Goal: Transaction & Acquisition: Purchase product/service

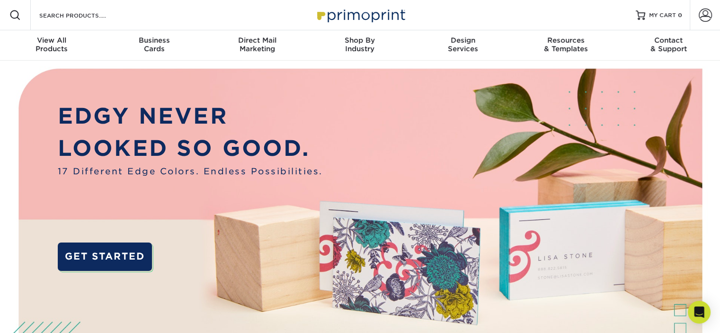
click at [151, 15] on div "Resources Menu Search Products Account SIGN IN CREATE AN ACCOUNT forgot passwor…" at bounding box center [360, 15] width 720 height 30
click at [68, 4] on div "Search Products" at bounding box center [81, 15] width 100 height 30
click at [69, 20] on input "Search Products" at bounding box center [84, 14] width 92 height 11
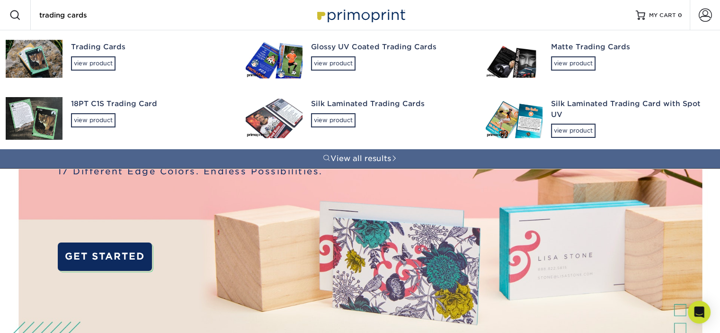
type input "trading cards"
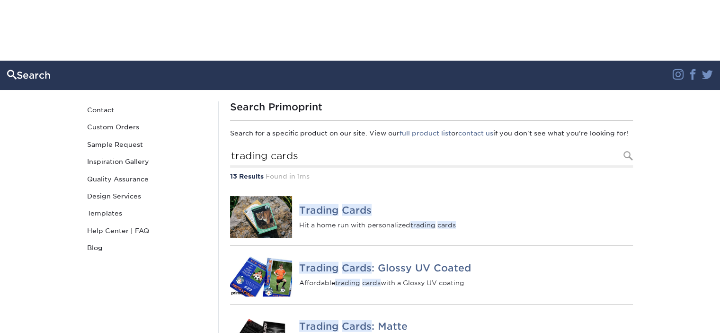
scroll to position [71, 0]
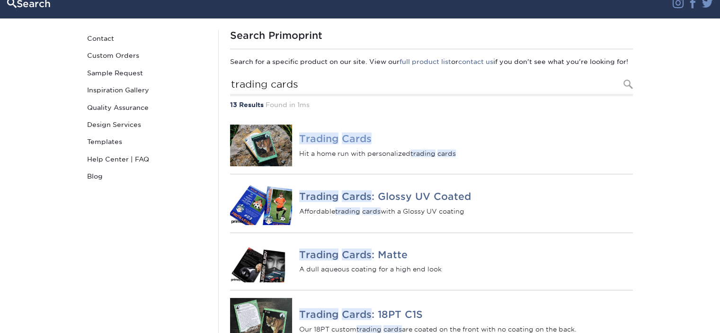
click at [256, 147] on img at bounding box center [261, 145] width 62 height 42
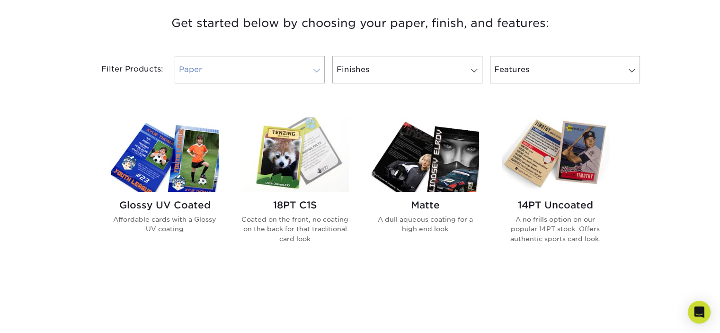
scroll to position [380, 0]
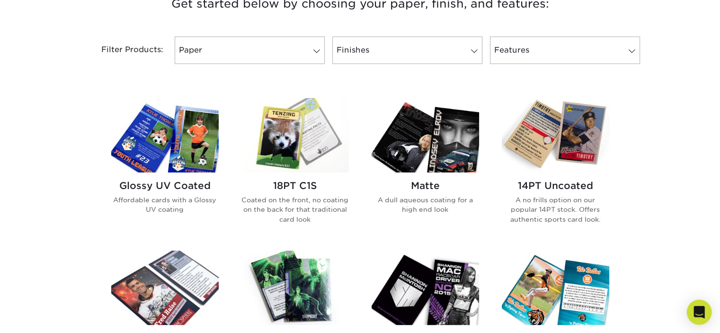
click at [704, 310] on div "Open Intercom Messenger" at bounding box center [698, 311] width 25 height 25
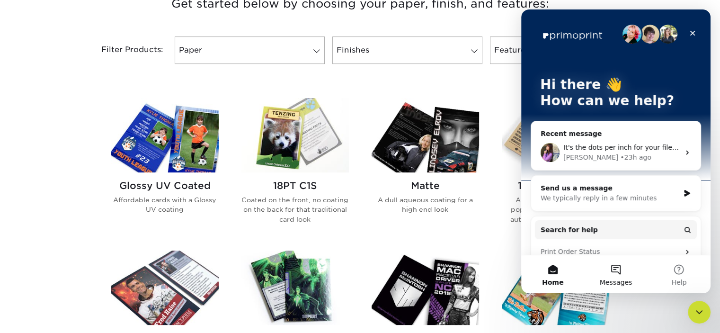
scroll to position [0, 0]
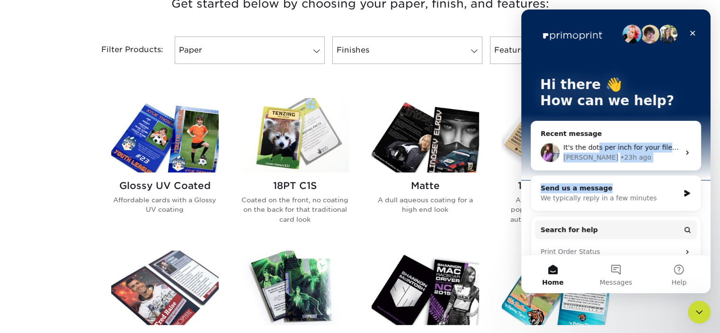
drag, startPoint x: 595, startPoint y: 151, endPoint x: 596, endPoint y: 186, distance: 35.5
click at [596, 186] on div "Recent message It's the dots per inch for your files. If you are unable to revi…" at bounding box center [615, 246] width 170 height 251
click at [596, 186] on div "Send us a message" at bounding box center [609, 188] width 139 height 10
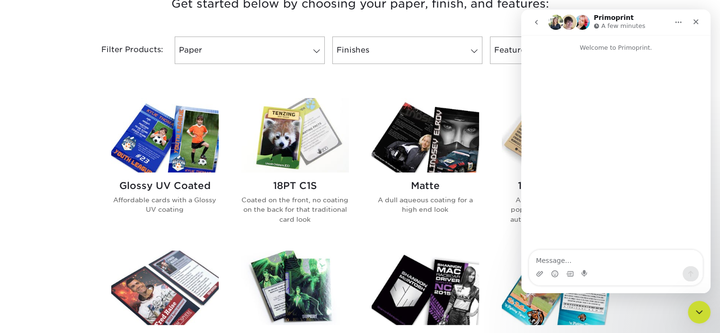
click at [593, 262] on textarea "Message…" at bounding box center [615, 258] width 173 height 16
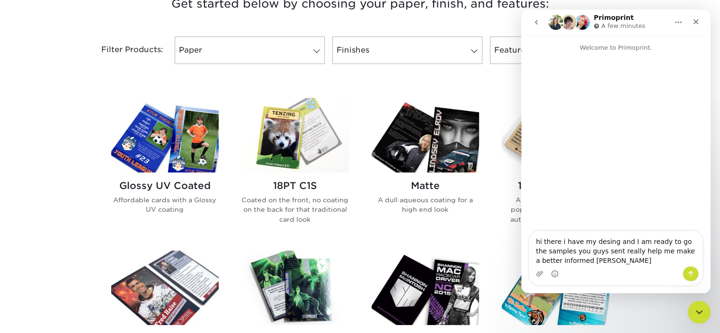
type textarea "hi there i have my desing and I am ready to go the samples you guys sent really…"
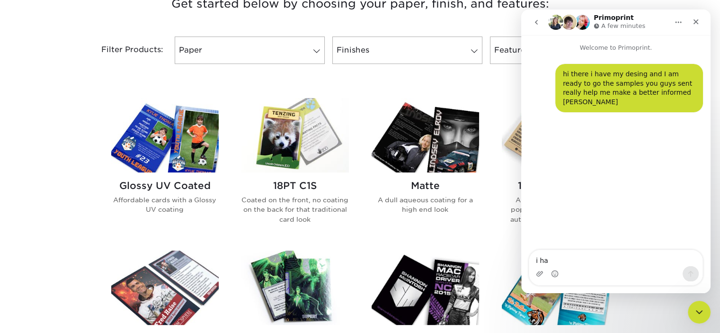
type textarea "i hav"
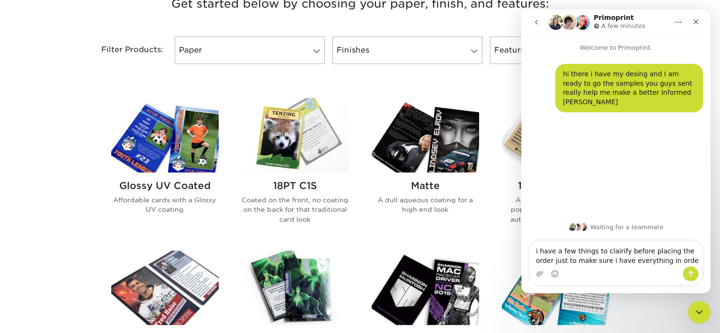
type textarea "i have a few things to clairify before placing the order just to make sure i ha…"
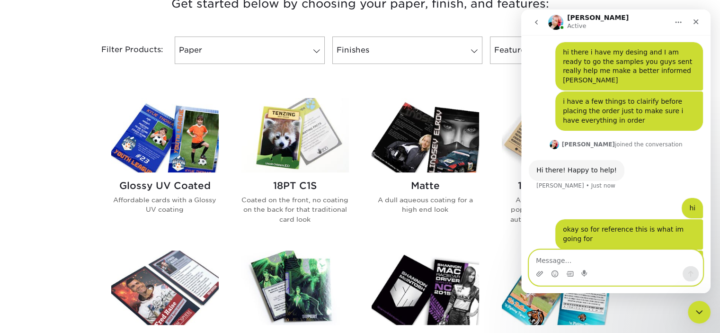
scroll to position [89, 0]
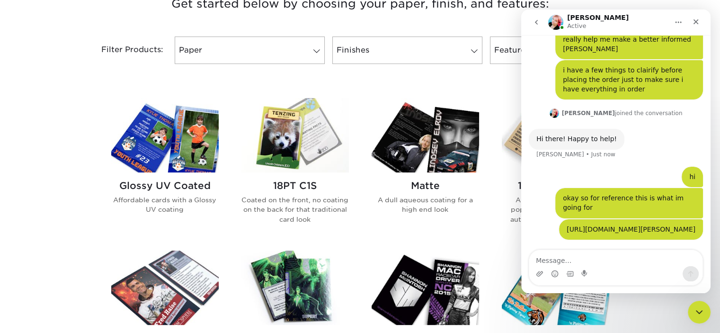
click at [618, 225] on link "[URL][DOMAIN_NAME][PERSON_NAME]" at bounding box center [630, 229] width 129 height 8
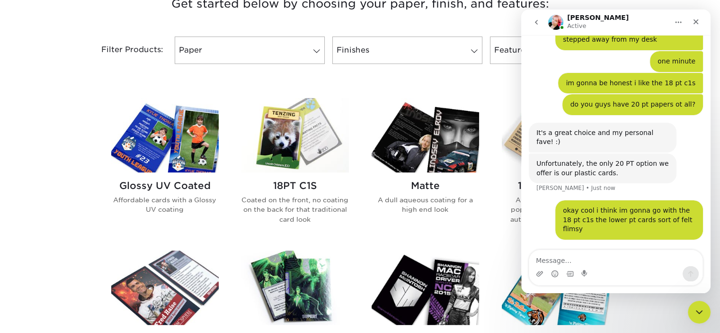
scroll to position [598, 0]
click at [694, 21] on icon "Close" at bounding box center [696, 22] width 8 height 8
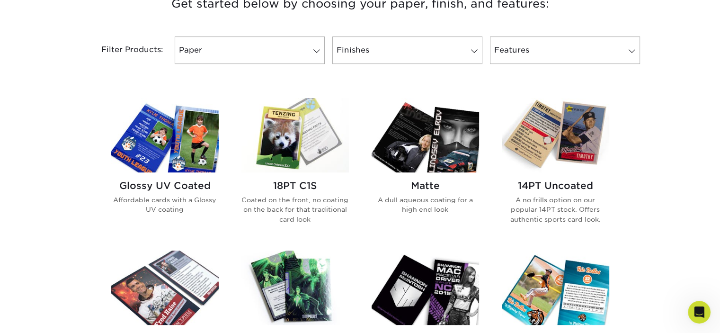
scroll to position [1018, 0]
click at [293, 127] on img at bounding box center [294, 135] width 107 height 74
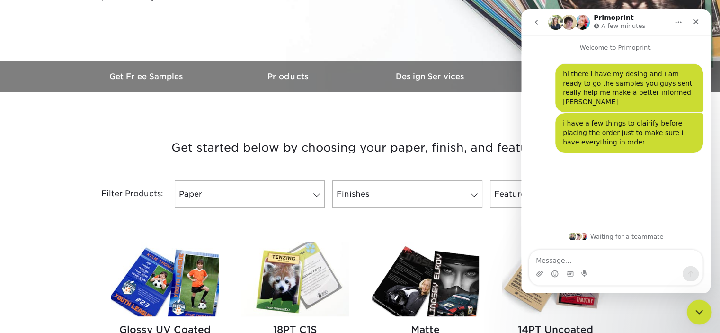
click at [700, 311] on icon "Close Intercom Messenger" at bounding box center [697, 310] width 11 height 11
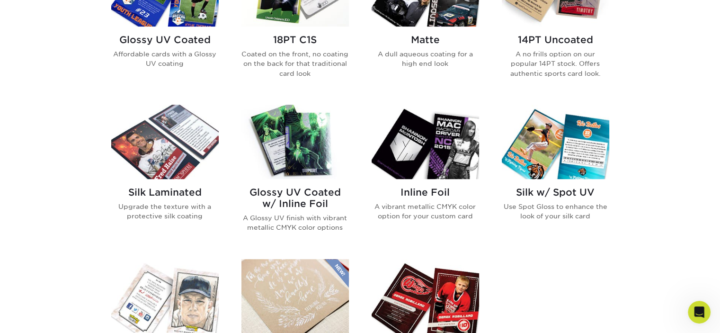
scroll to position [405, 0]
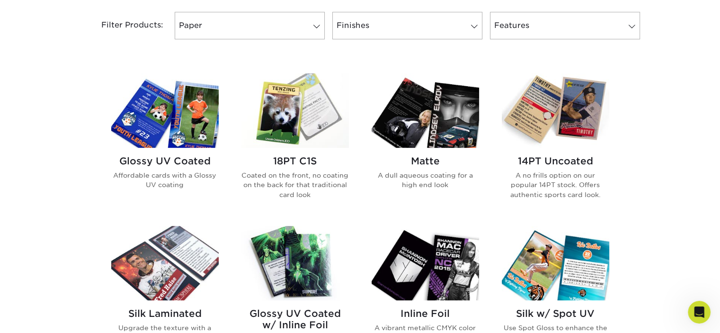
click at [316, 126] on img at bounding box center [294, 110] width 107 height 74
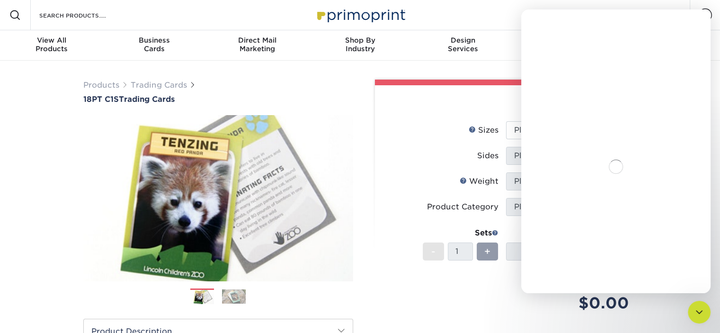
click at [528, 134] on div "Intercom messenger" at bounding box center [615, 166] width 189 height 253
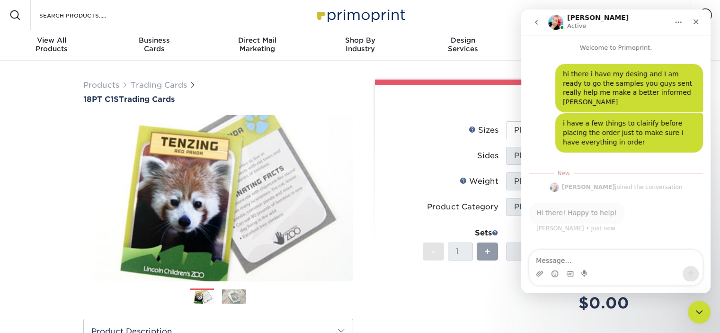
scroll to position [1, 0]
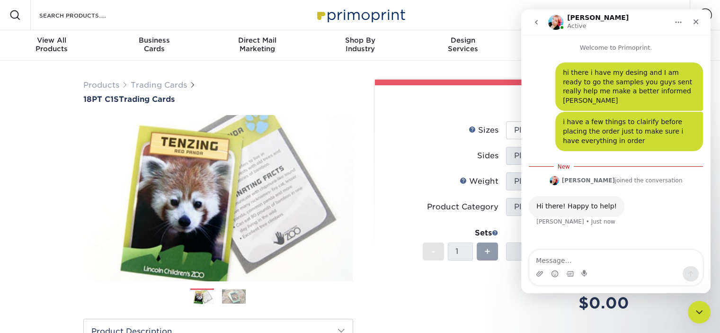
click at [581, 264] on textarea "Message…" at bounding box center [615, 258] width 173 height 16
type textarea "s"
type textarea "hi"
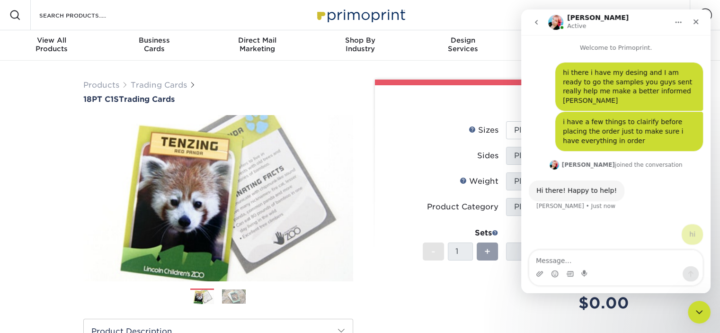
scroll to position [1, 0]
type textarea "okay so for reference this is what im going for"
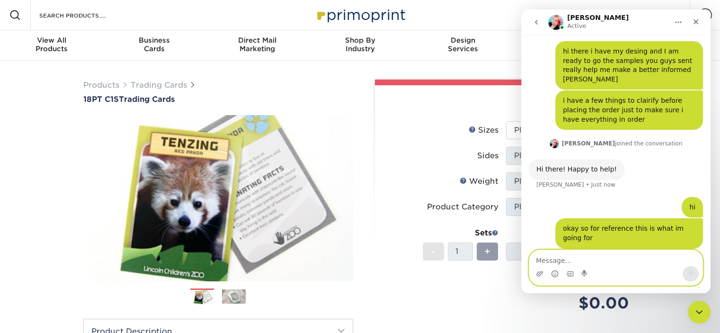
paste textarea "[URL][DOMAIN_NAME][PERSON_NAME]"
type textarea "[URL][DOMAIN_NAME][PERSON_NAME]"
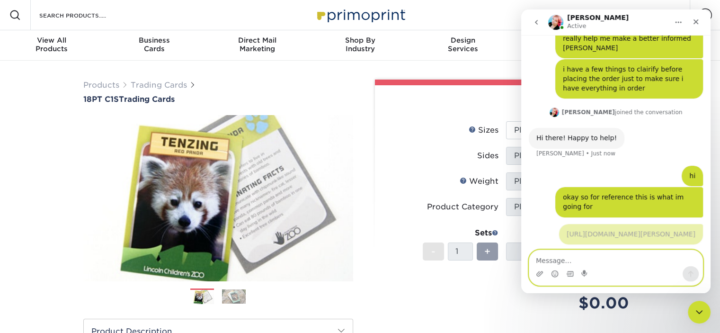
scroll to position [90, 0]
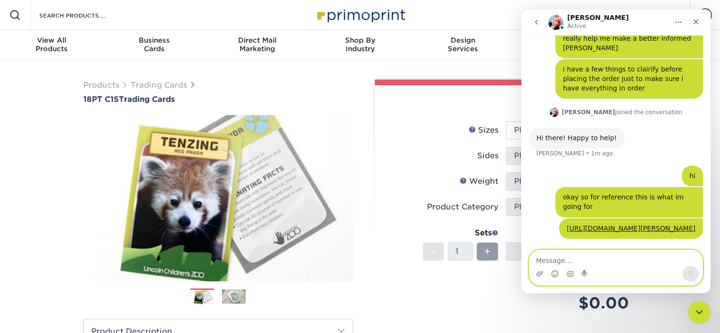
paste textarea "[URL][DOMAIN_NAME][PERSON_NAME]"
type textarea "[URL][DOMAIN_NAME][PERSON_NAME]"
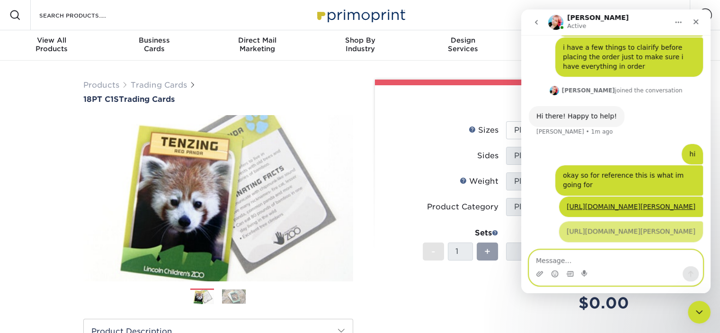
scroll to position [158, 0]
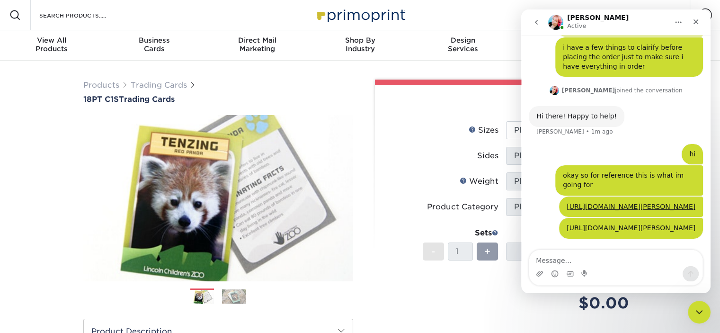
click at [627, 224] on link "[URL][DOMAIN_NAME][PERSON_NAME]" at bounding box center [630, 228] width 129 height 8
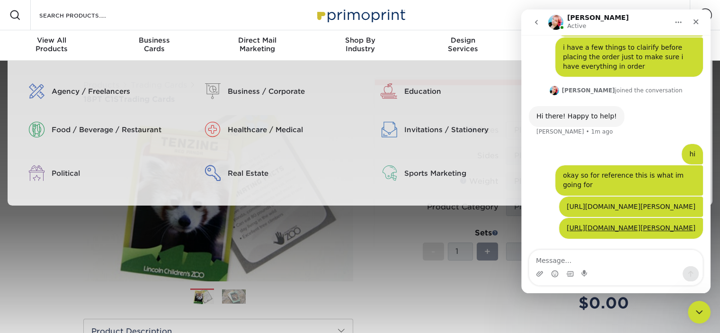
click at [602, 202] on link "[URL][DOMAIN_NAME][PERSON_NAME]" at bounding box center [630, 206] width 129 height 8
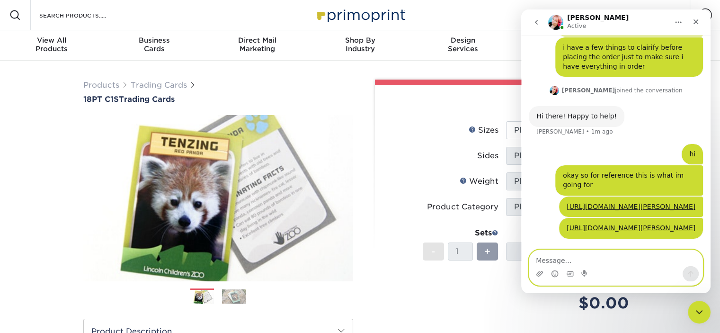
click at [586, 255] on textarea "Message…" at bounding box center [615, 258] width 173 height 16
click at [586, 255] on textarea "i thik the 18 pt c1s would match closest?" at bounding box center [615, 258] width 173 height 16
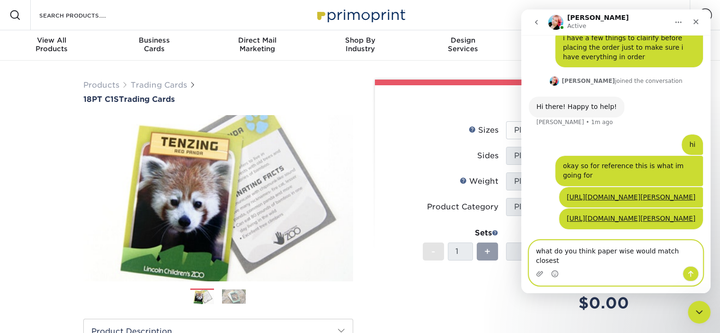
type textarea "what do you think paper wise would match closest?"
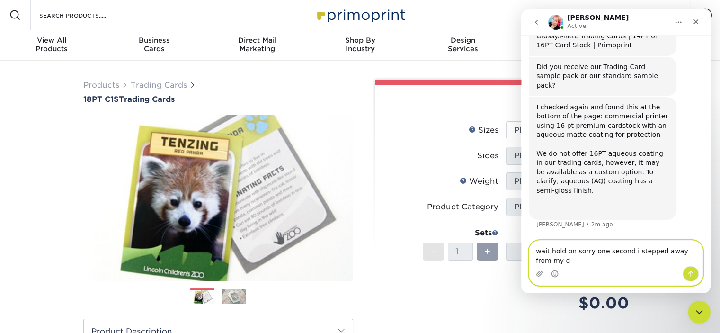
scroll to position [409, 0]
type textarea "wait hold on sorry one second i stepped away from my desk"
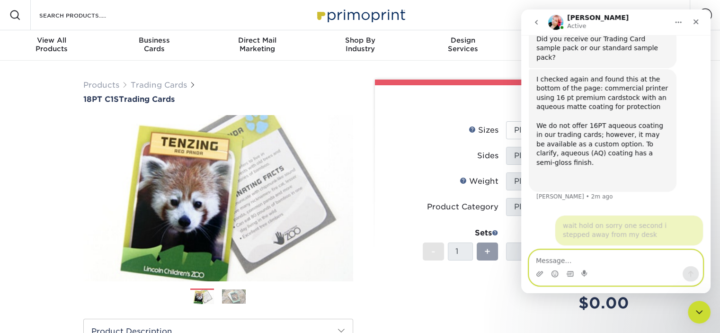
scroll to position [437, 0]
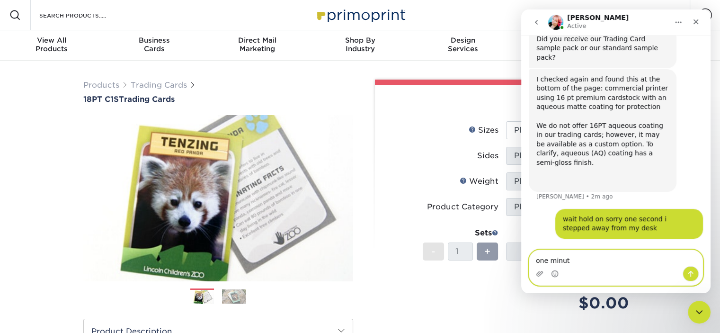
type textarea "one minute"
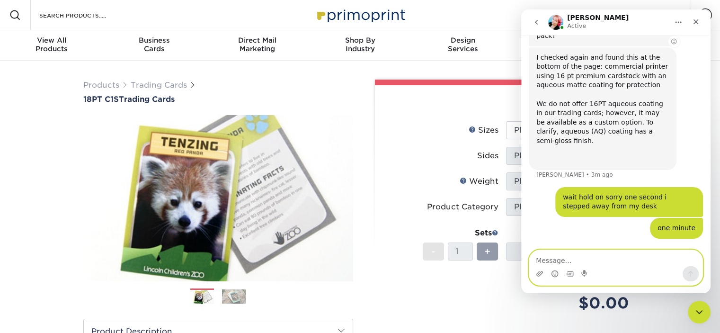
scroll to position [457, 0]
type textarea "im gonna be honest i like the 18 pt c1s"
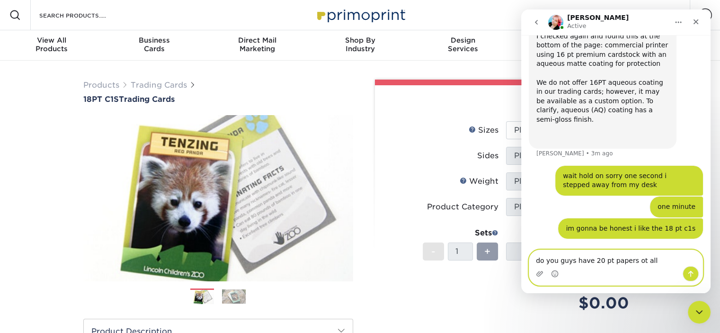
type textarea "do you guys have 20 pt papers ot all?"
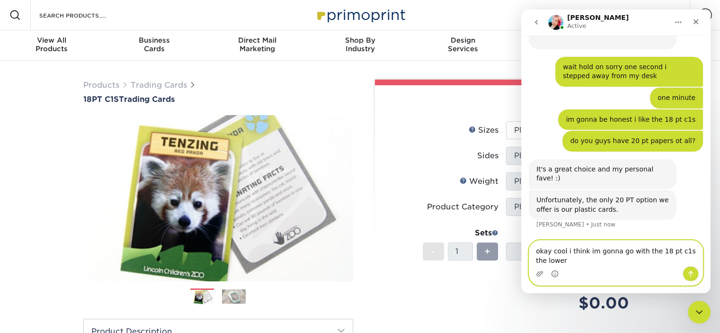
scroll to position [570, 0]
type textarea "okay cool i think im gonna go with the 18 pt c1s the lower pt cards sort of fel…"
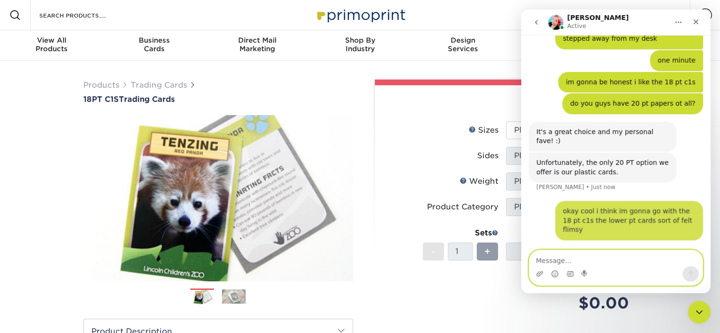
scroll to position [598, 0]
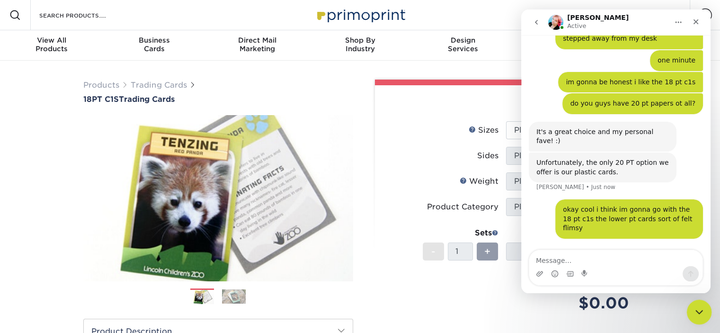
click at [692, 313] on icon "Close Intercom Messenger" at bounding box center [697, 310] width 11 height 11
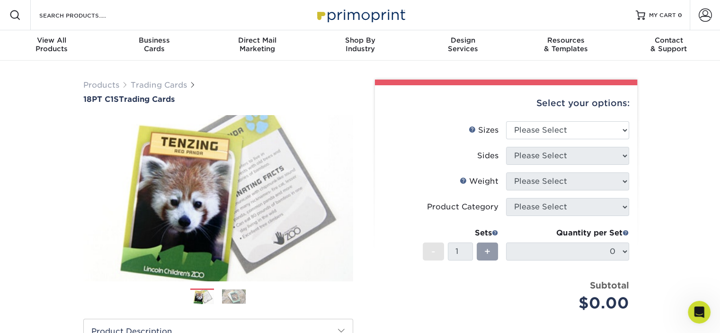
scroll to position [597, 0]
click at [527, 131] on select "Please Select 2.5" x 3.5"" at bounding box center [567, 130] width 123 height 18
select select "2.50x3.50"
click at [506, 121] on select "Please Select 2.5" x 3.5"" at bounding box center [567, 130] width 123 height 18
click at [546, 158] on select "Please Select Print Both Sides Print Front Only" at bounding box center [567, 156] width 123 height 18
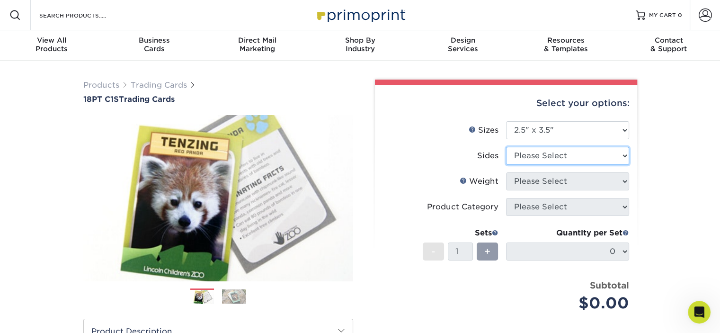
scroll to position [634, 0]
select select "13abbda7-1d64-4f25-8bb2-c179b224825d"
click at [506, 147] on select "Please Select Print Both Sides Print Front Only" at bounding box center [567, 156] width 123 height 18
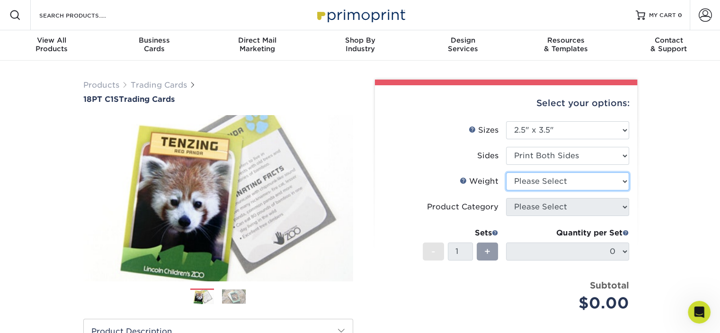
click at [542, 180] on select "Please Select 18PT C1S" at bounding box center [567, 181] width 123 height 18
select select "18PTC1S"
click at [506, 172] on select "Please Select 18PT C1S" at bounding box center [567, 181] width 123 height 18
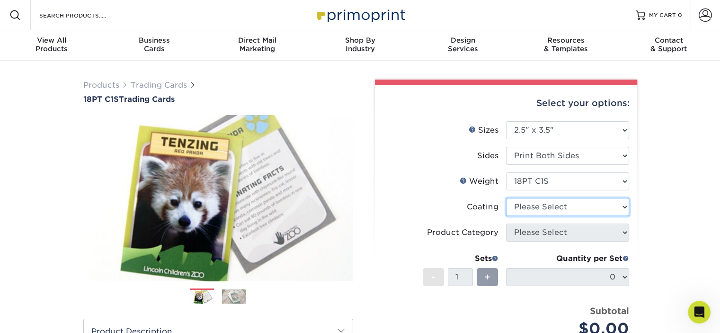
click at [547, 206] on select at bounding box center [567, 207] width 123 height 18
click at [655, 193] on div "Products Trading Cards 18PT C1S Trading Cards Previous Next show more" at bounding box center [360, 308] width 720 height 495
click at [694, 304] on icon "Open Intercom Messenger" at bounding box center [698, 311] width 16 height 16
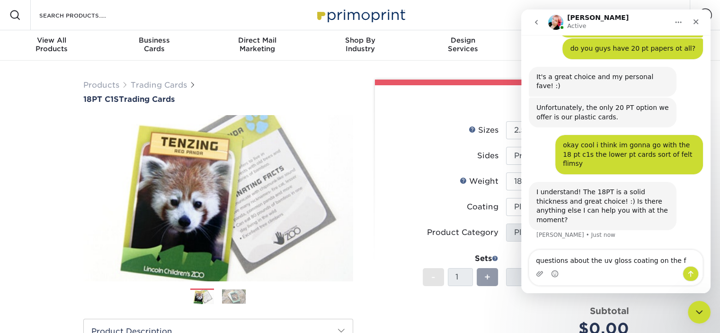
scroll to position [644, 0]
type textarea "questions about the uv gloss coating on the front"
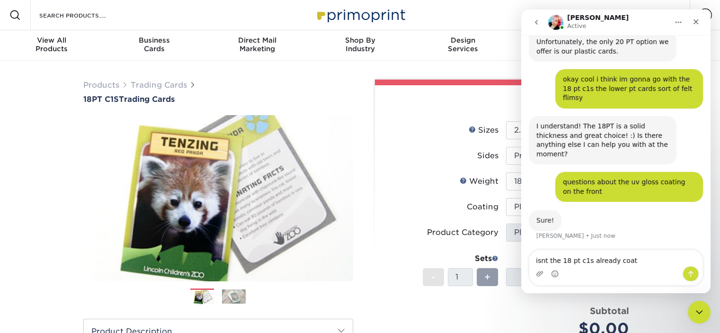
scroll to position [710, 0]
type textarea "isnt the 18 pt c1s already coated?"
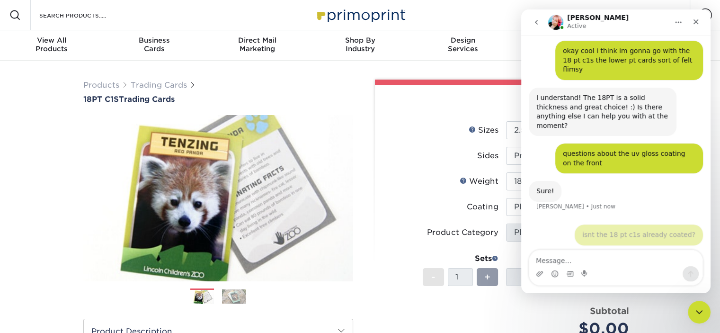
scroll to position [738, 0]
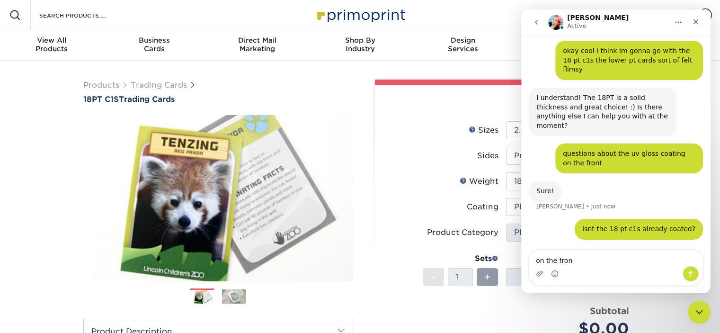
type textarea "on the front"
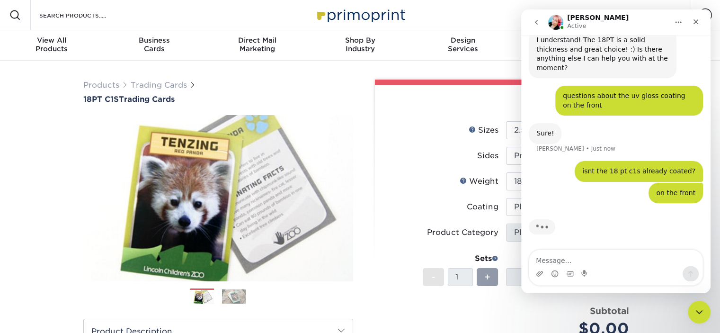
scroll to position [796, 0]
click at [696, 23] on icon "Close" at bounding box center [696, 22] width 8 height 8
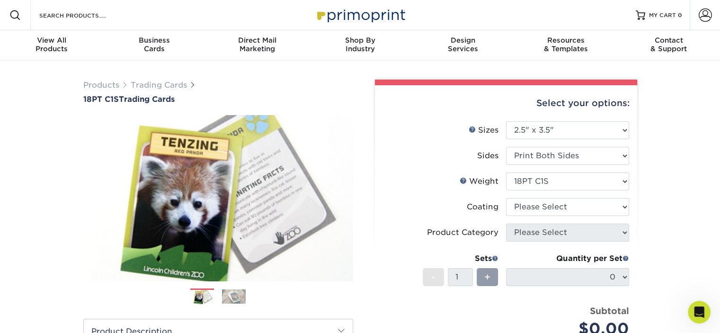
drag, startPoint x: 175, startPoint y: 14, endPoint x: 632, endPoint y: 88, distance: 463.0
click at [549, 205] on select at bounding box center [567, 207] width 123 height 18
select select "1e8116af-acfc-44b1-83dc-8181aa338834"
click at [506, 198] on select at bounding box center [567, 207] width 123 height 18
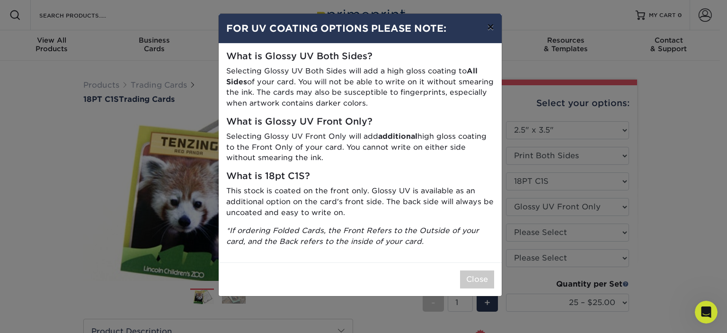
click at [487, 25] on button "×" at bounding box center [490, 27] width 22 height 26
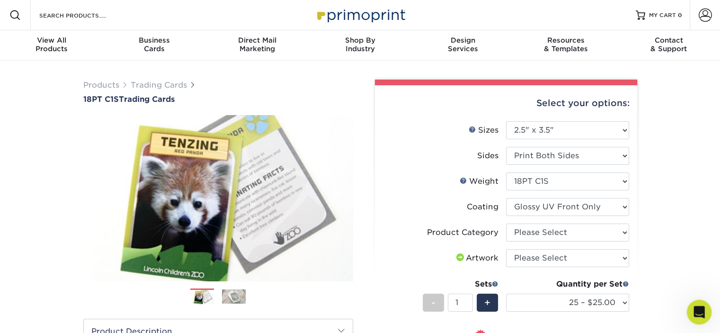
click at [690, 309] on div "Open Intercom Messenger" at bounding box center [697, 310] width 31 height 31
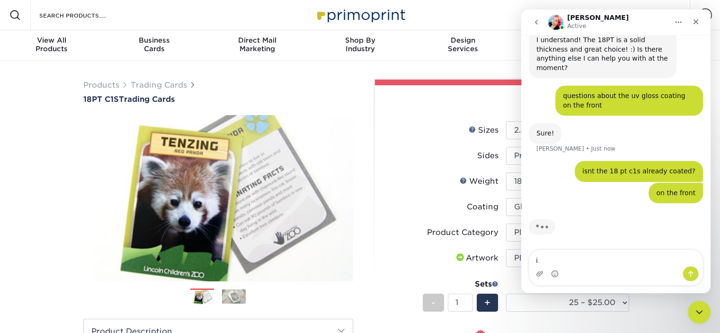
type textarea "i"
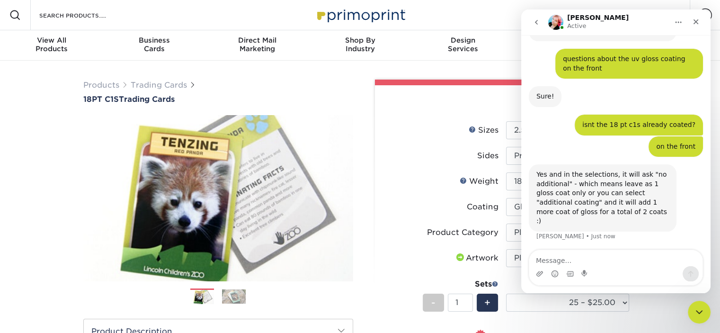
scroll to position [825, 0]
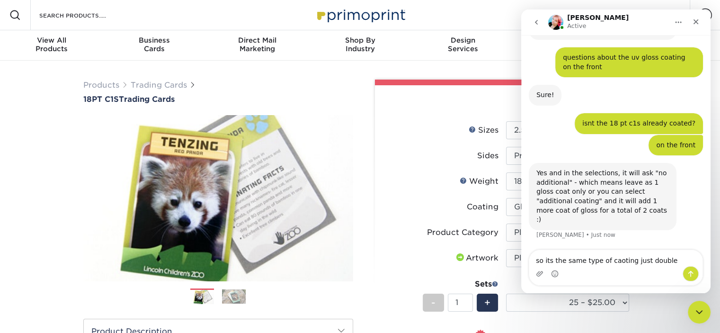
type textarea "so its the same type of caoting just double?"
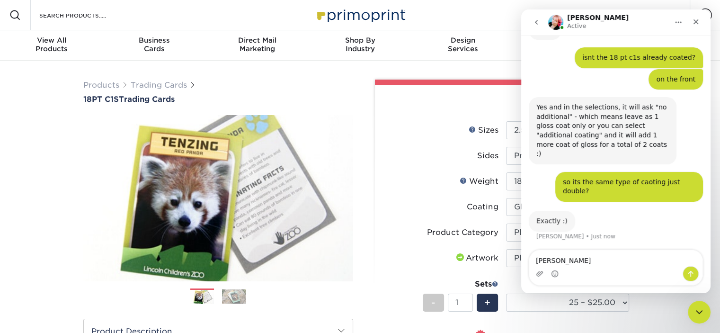
scroll to position [882, 0]
type textarea "[PERSON_NAME] give me 5 minutes ill be back"
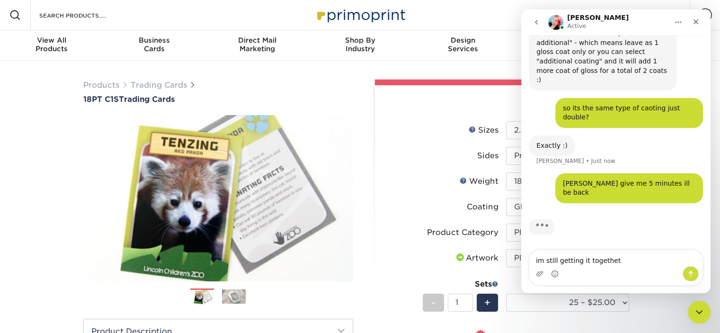
scroll to position [946, 0]
type textarea "im still getting it together im sorry"
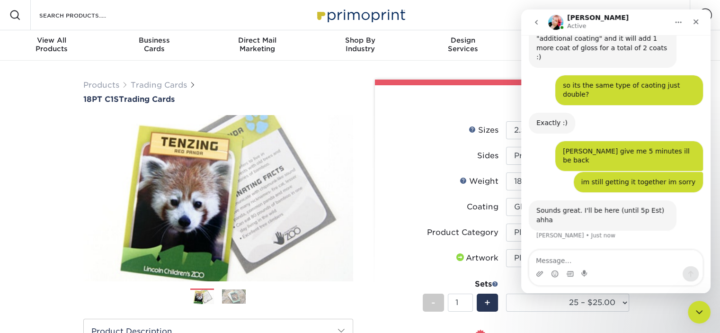
scroll to position [959, 0]
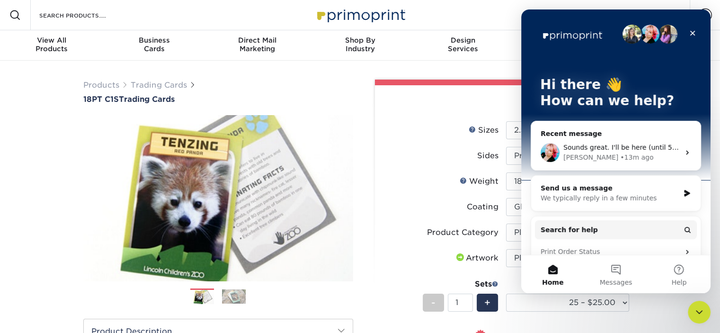
click at [631, 141] on div "Sounds great. I'll be here (until 5p Est) ahha Jenny • 13m ago" at bounding box center [615, 152] width 169 height 35
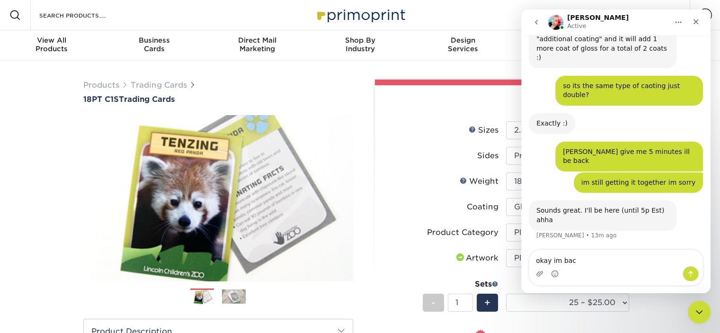
type textarea "okay im back"
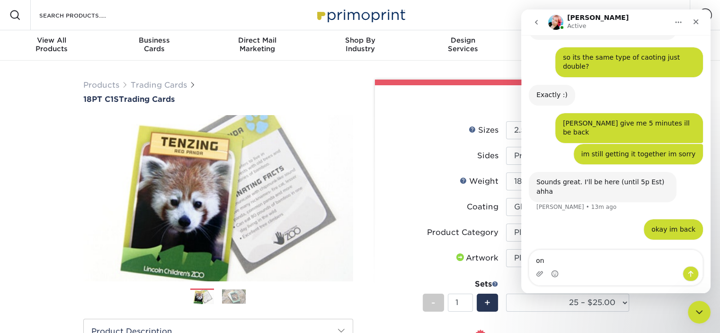
type textarea "o"
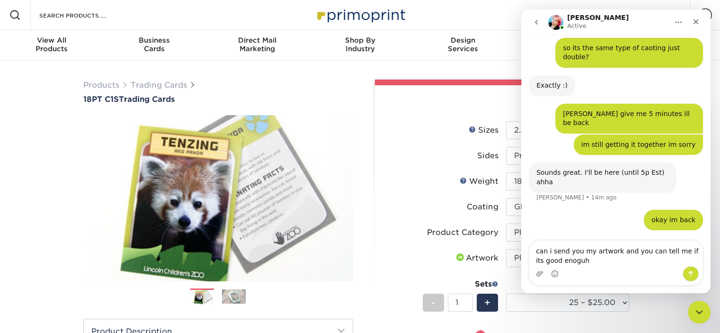
type textarea "can i send you my artwork and you can tell me if its good enoguh?"
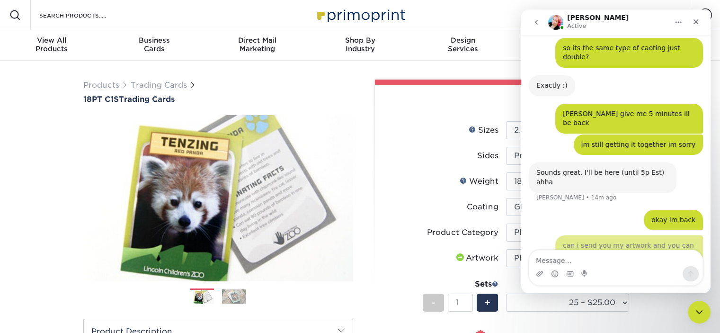
scroll to position [1018, 0]
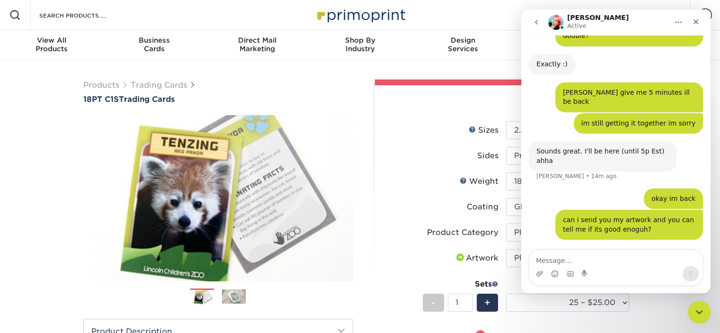
click at [535, 22] on icon "go back" at bounding box center [536, 22] width 3 height 5
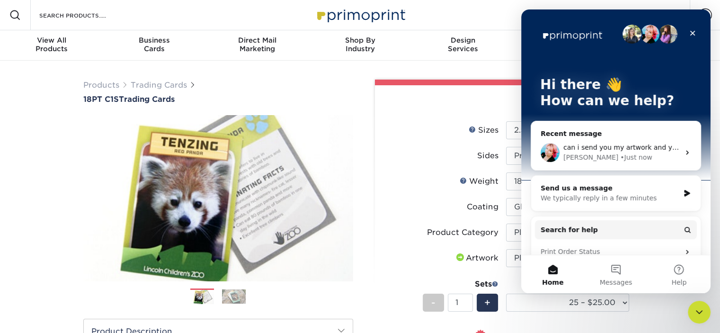
click at [610, 149] on span "can i send you my artwork and you can tell me if its good enoguh?" at bounding box center [673, 147] width 221 height 8
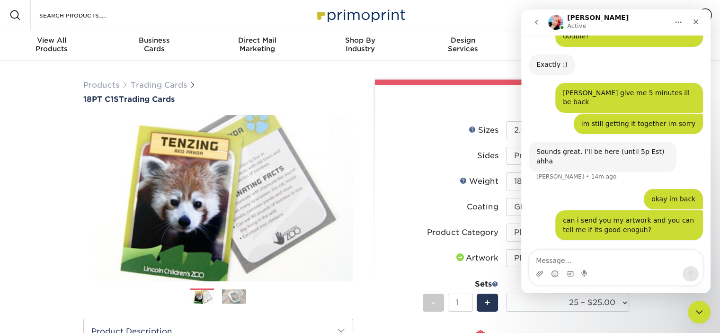
scroll to position [1018, 0]
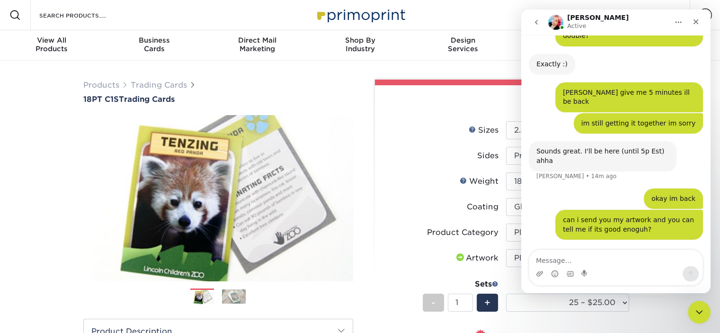
click at [592, 263] on textarea "Message…" at bounding box center [615, 258] width 173 height 16
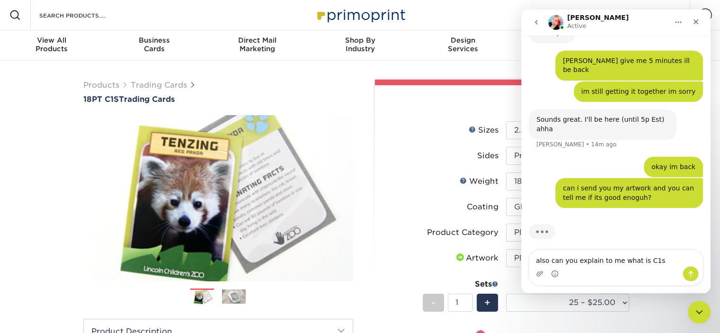
scroll to position [1055, 0]
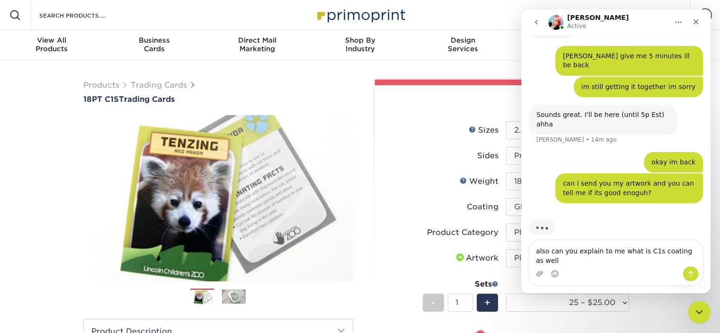
type textarea "also can you explain to me what is C1s coating as well?"
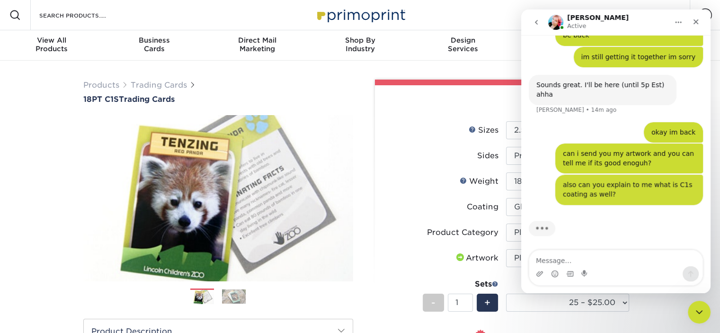
scroll to position [1086, 0]
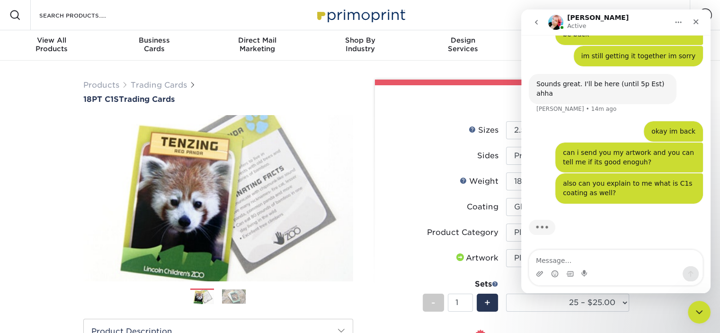
click at [536, 18] on icon "go back" at bounding box center [536, 22] width 8 height 8
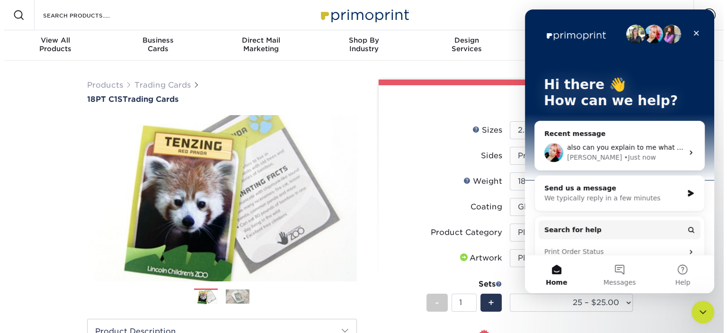
scroll to position [0, 0]
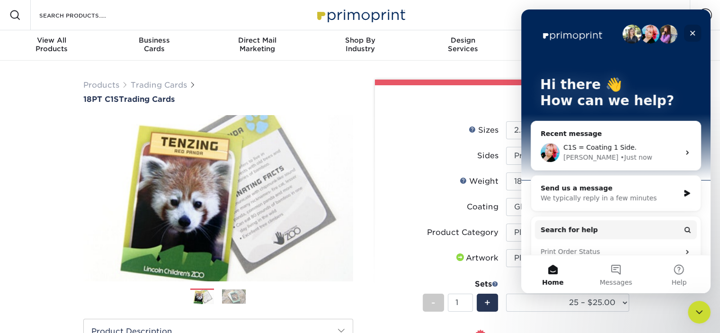
click at [693, 32] on icon "Close" at bounding box center [692, 33] width 8 height 8
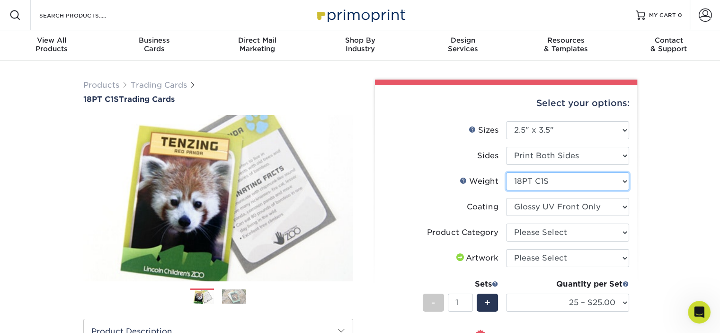
click at [602, 179] on select "Please Select 18PT C1S" at bounding box center [567, 181] width 123 height 18
click at [585, 200] on select at bounding box center [567, 207] width 123 height 18
select select "3e7618de-abca-4bda-9f97-8b9129e913d8"
click at [506, 198] on select at bounding box center [567, 207] width 123 height 18
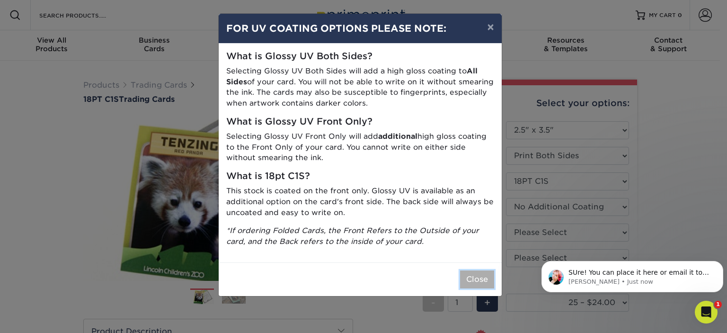
click at [482, 277] on button "Close" at bounding box center [477, 279] width 34 height 18
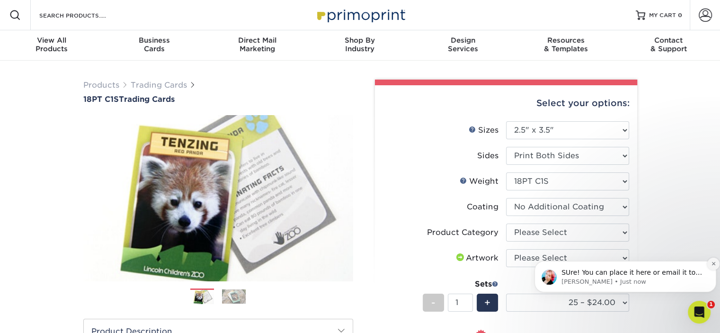
click at [709, 268] on button "Dismiss notification" at bounding box center [713, 263] width 12 height 12
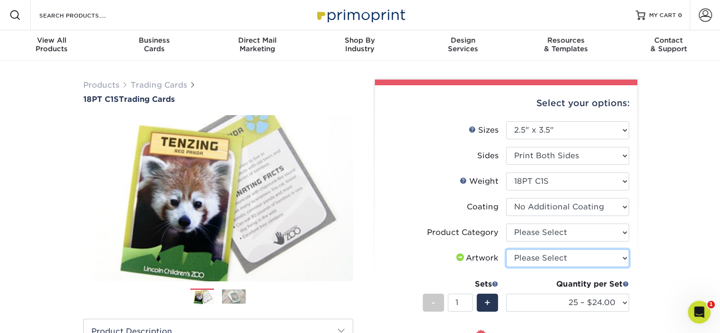
click at [574, 259] on select "Please Select I will upload files I need a design - $100" at bounding box center [567, 258] width 123 height 18
select select "upload"
click at [506, 249] on select "Please Select I will upload files I need a design - $100" at bounding box center [567, 258] width 123 height 18
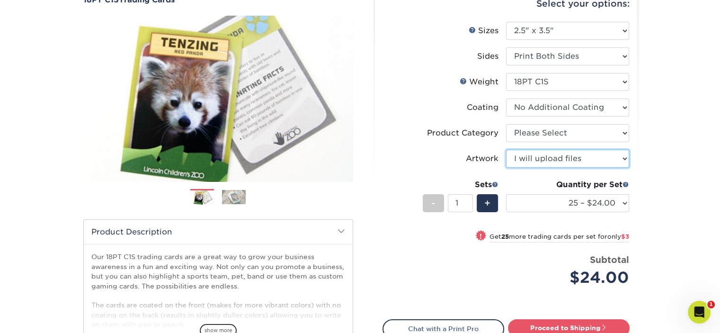
scroll to position [100, 0]
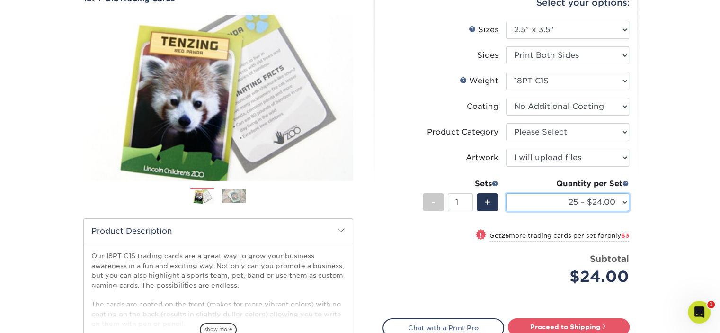
click at [578, 195] on select "25 – $24.00 50 – $27.00 75 – $35.00 100 – $39.00 250 – $45.00 500 – $55.00 1000…" at bounding box center [567, 202] width 123 height 18
select select "250 – $45.00"
click at [506, 193] on select "25 – $24.00 50 – $27.00 75 – $35.00 100 – $39.00 250 – $45.00 500 – $55.00 1000…" at bounding box center [567, 202] width 123 height 18
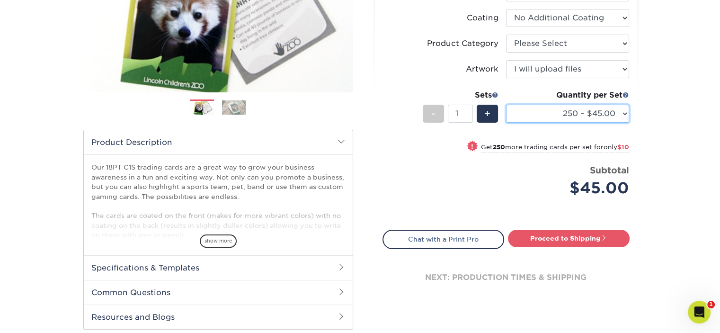
scroll to position [188, 0]
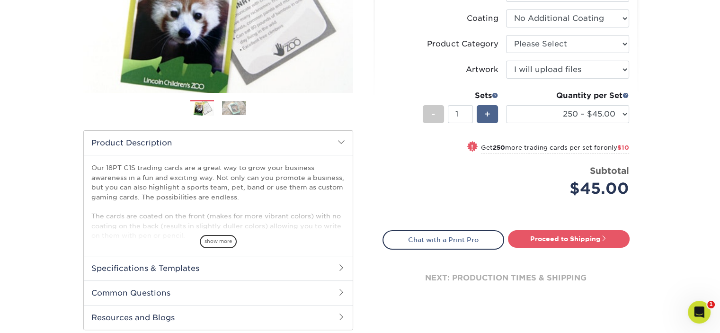
click at [493, 119] on div "+" at bounding box center [486, 114] width 21 height 18
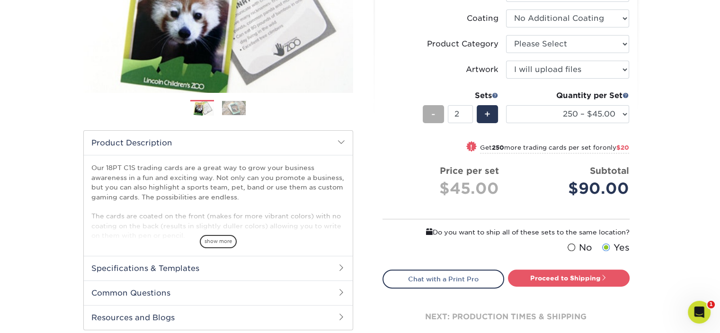
click at [431, 114] on span "-" at bounding box center [433, 114] width 4 height 14
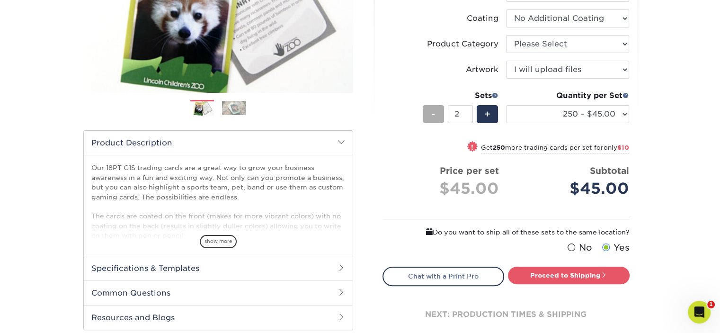
type input "1"
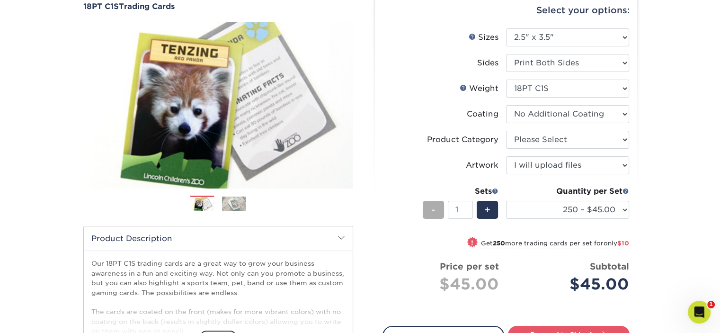
scroll to position [91, 0]
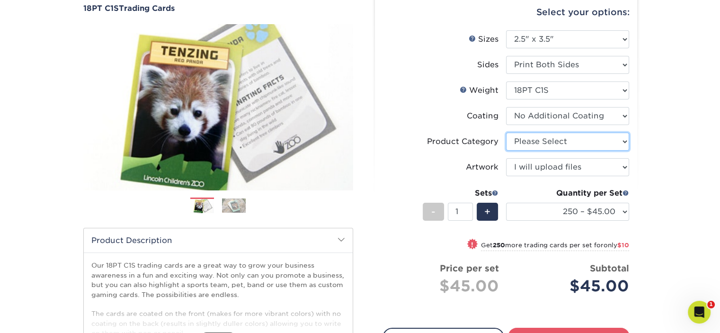
click at [586, 137] on select "Please Select Trading Cards" at bounding box center [567, 141] width 123 height 18
select select "c2f9bce9-36c2-409d-b101-c29d9d031e18"
click at [506, 132] on select "Please Select Trading Cards" at bounding box center [567, 141] width 123 height 18
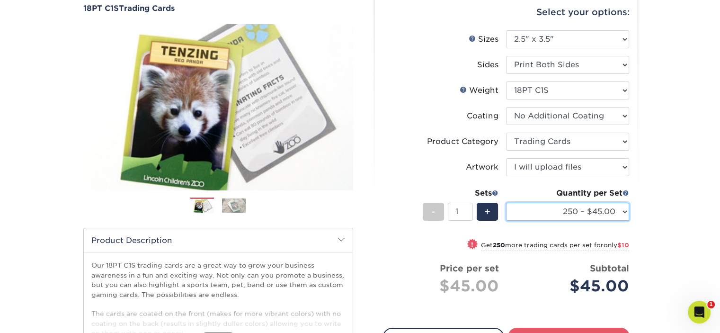
click at [590, 208] on select "25 – $24.00 50 – $27.00 75 – $35.00 100 – $39.00 250 – $45.00 500 – $55.00 1000…" at bounding box center [567, 211] width 123 height 18
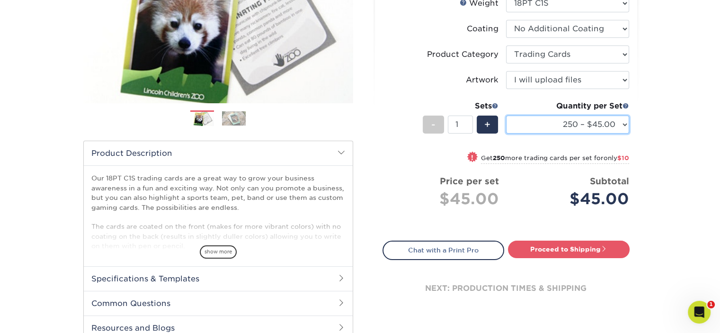
scroll to position [184, 0]
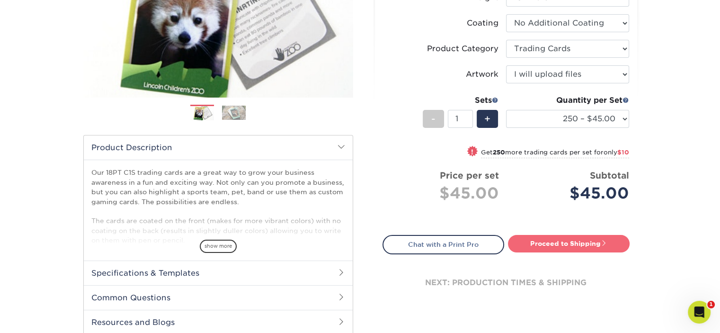
click at [553, 242] on link "Proceed to Shipping" at bounding box center [569, 243] width 122 height 17
type input "Set 1"
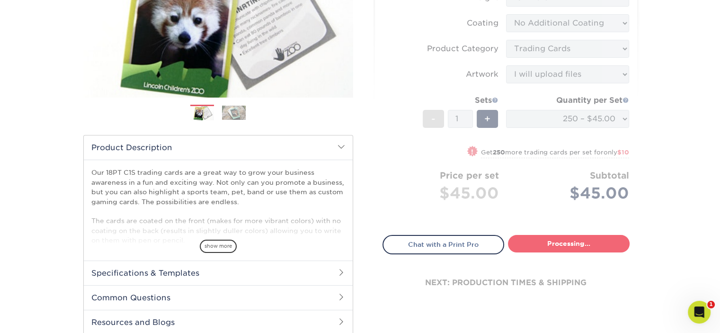
select select "7f12e85b-7342-427e-8446-6bc059917b9c"
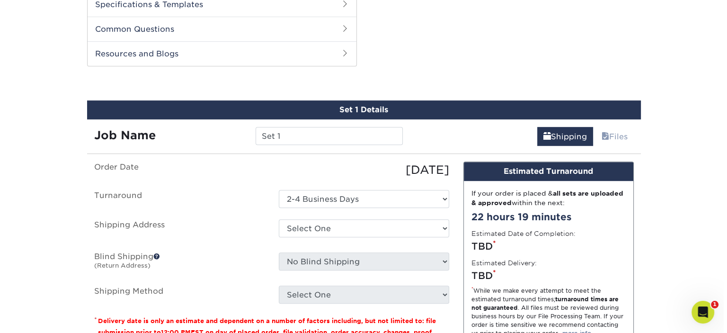
scroll to position [471, 0]
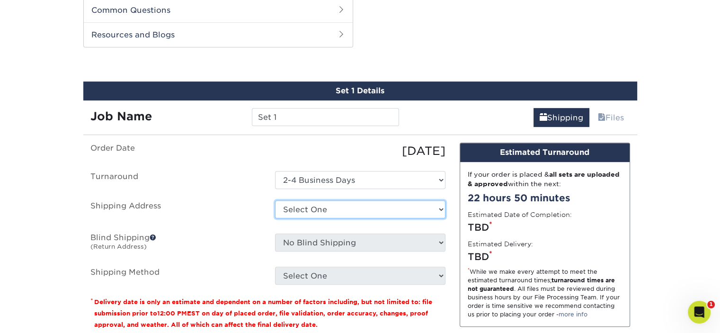
click at [359, 213] on select "Select One + Add New Address - Login" at bounding box center [360, 209] width 170 height 18
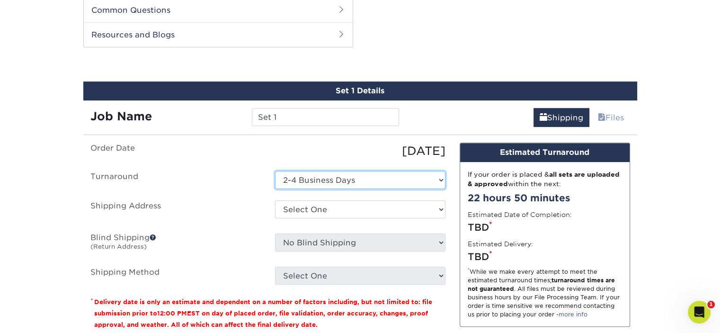
click at [306, 177] on select "Select One 2-4 Business Days" at bounding box center [360, 180] width 170 height 18
click at [223, 185] on label "Turnaround" at bounding box center [175, 180] width 184 height 18
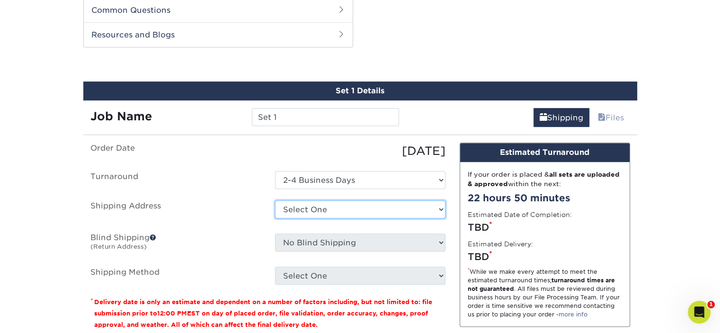
click at [324, 209] on select "Select One + Add New Address - Login" at bounding box center [360, 209] width 170 height 18
select select "newaddress"
click at [275, 200] on select "Select One + Add New Address - Login" at bounding box center [360, 209] width 170 height 18
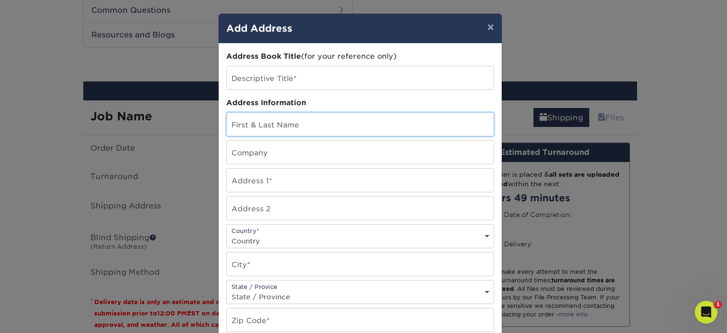
click at [297, 125] on input "text" at bounding box center [360, 124] width 267 height 23
type input "JACOB VARDY"
type input "6852 indian creek road"
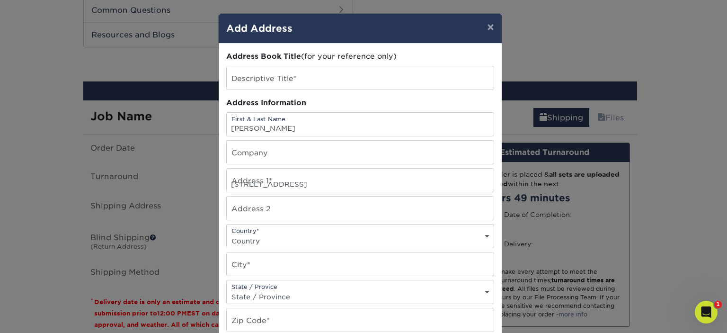
select select "US"
type input "Kildeer"
select select "IL"
type input "60047"
type input "8478144381"
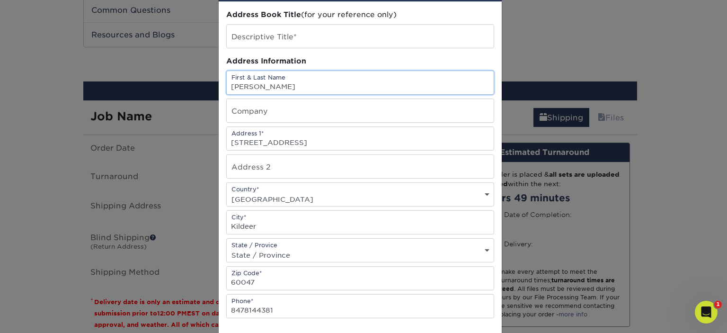
scroll to position [0, 0]
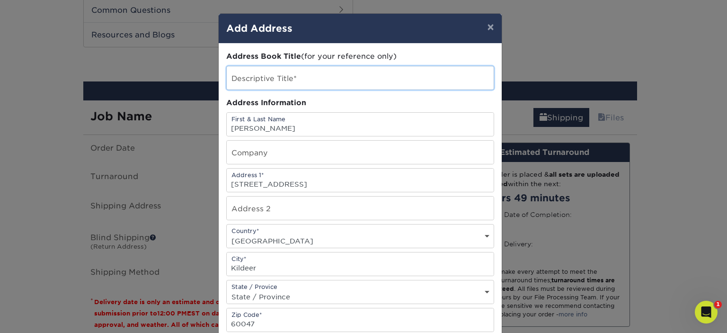
click at [264, 79] on input "text" at bounding box center [360, 77] width 267 height 23
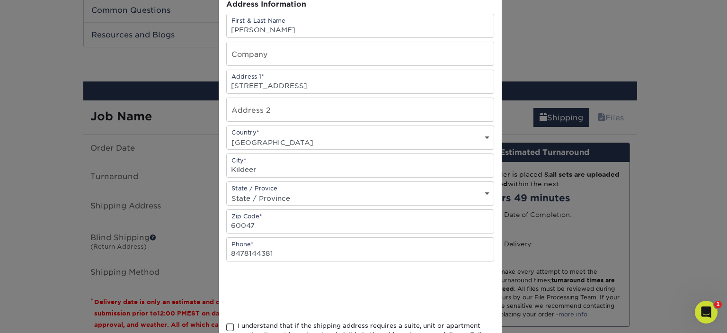
scroll to position [98, 0]
type input "mr."
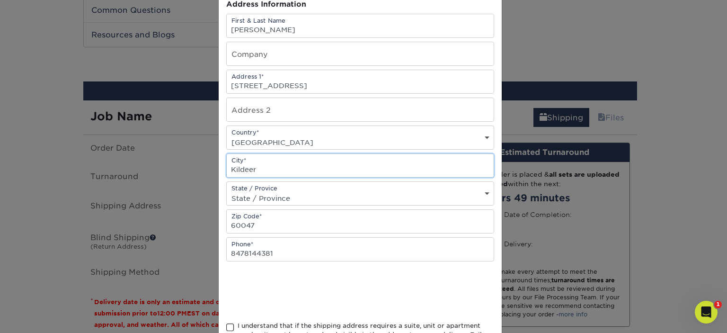
click at [269, 171] on input "Kildeer" at bounding box center [360, 165] width 267 height 23
type input "long grove"
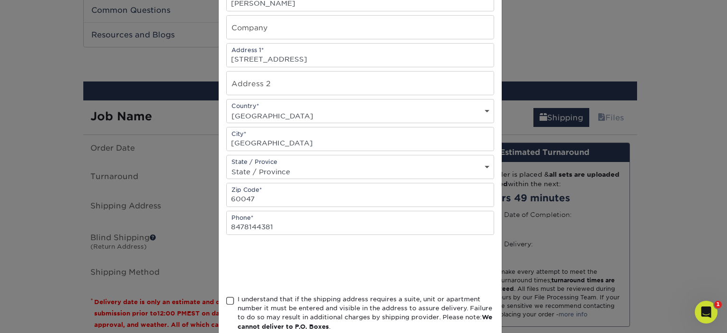
scroll to position [125, 0]
click at [228, 303] on div "I understand that if the shipping address requires a suite, unit or apartment n…" at bounding box center [360, 314] width 268 height 41
click at [226, 298] on span at bounding box center [230, 300] width 8 height 9
click at [0, 0] on input "I understand that if the shipping address requires a suite, unit or apartment n…" at bounding box center [0, 0] width 0 height 0
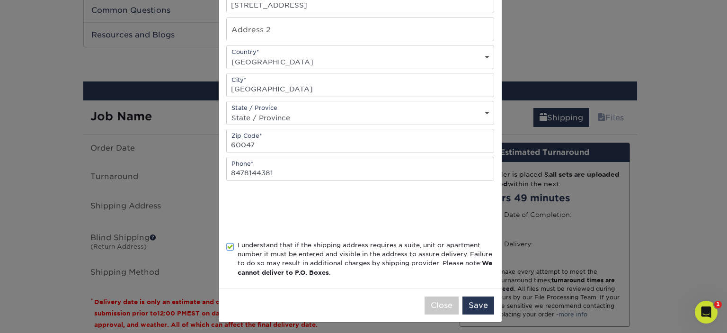
scroll to position [178, 0]
click at [475, 304] on button "Save" at bounding box center [478, 306] width 32 height 18
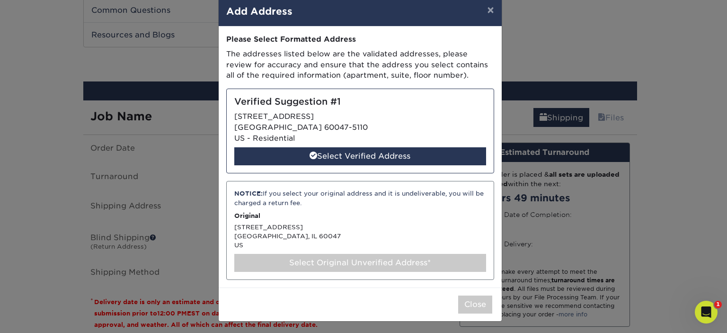
scroll to position [17, 0]
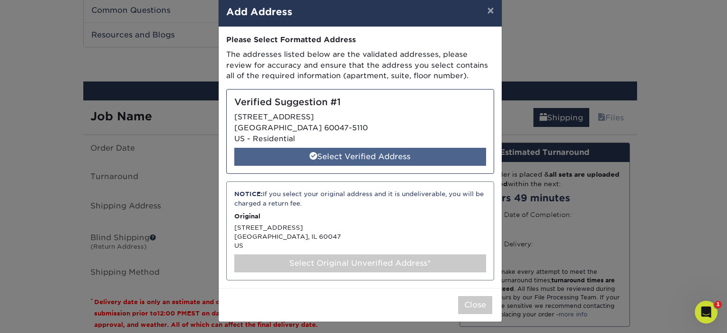
click at [377, 157] on div "Select Verified Address" at bounding box center [360, 157] width 252 height 18
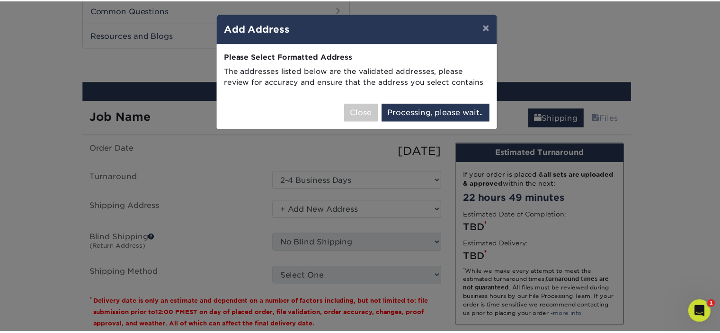
scroll to position [0, 0]
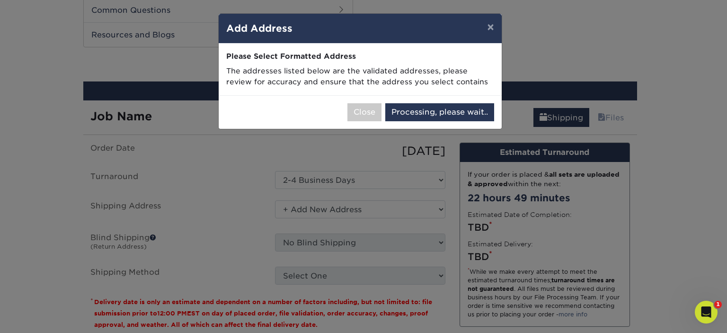
select select "286990"
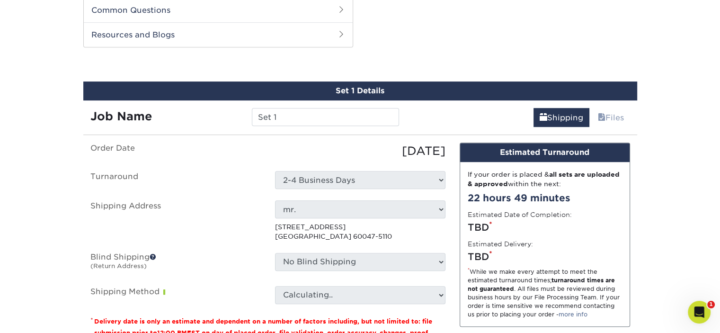
click at [151, 255] on span at bounding box center [152, 256] width 7 height 7
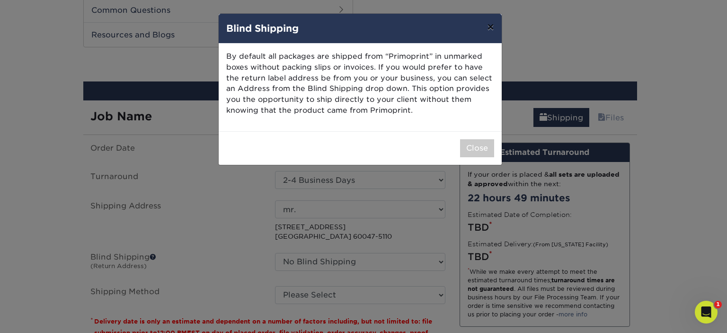
click at [489, 28] on button "×" at bounding box center [490, 27] width 22 height 26
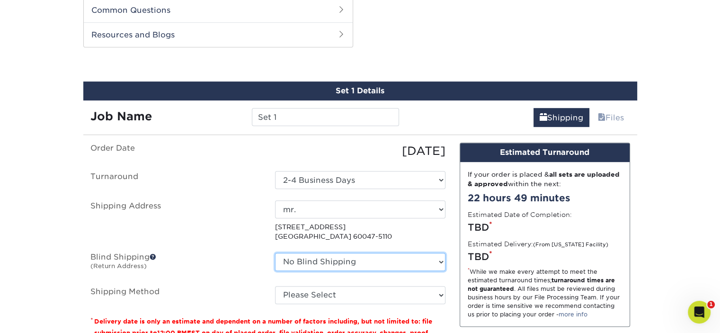
click at [325, 257] on select "No Blind Shipping + Add New Address" at bounding box center [360, 262] width 170 height 18
click at [275, 253] on select "No Blind Shipping + Add New Address" at bounding box center [360, 262] width 170 height 18
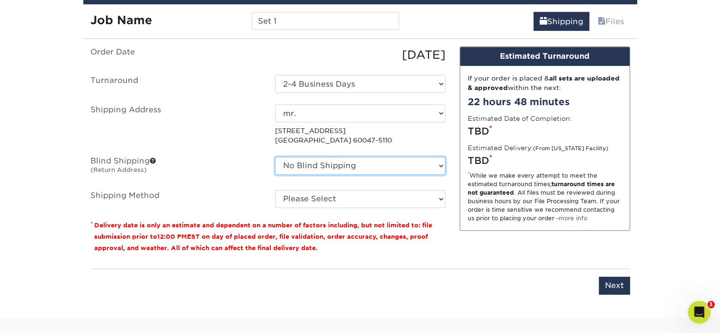
scroll to position [567, 0]
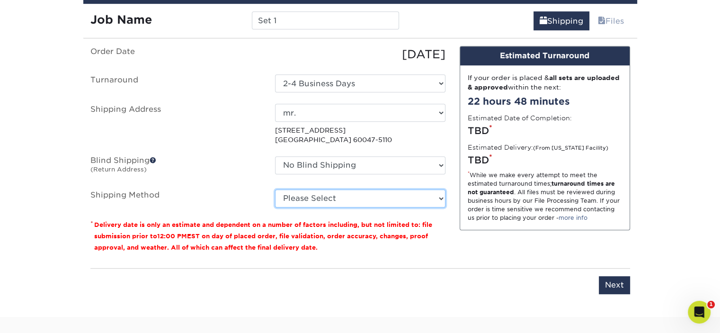
click at [310, 193] on select "Please Select 3 Day Shipping Service (+$17.80) Ground Shipping (+$18.03) 2 Day …" at bounding box center [360, 198] width 170 height 18
select select "12"
click at [275, 189] on select "Please Select 3 Day Shipping Service (+$17.80) Ground Shipping (+$18.03) 2 Day …" at bounding box center [360, 198] width 170 height 18
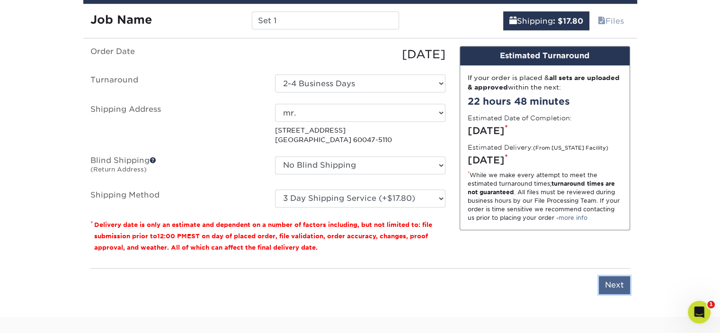
click at [615, 282] on input "Next" at bounding box center [613, 285] width 31 height 18
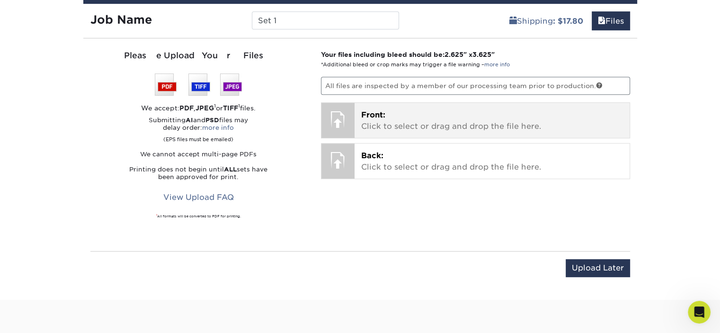
click at [461, 128] on p "Front: Click to select or drag and drop the file here." at bounding box center [492, 120] width 262 height 23
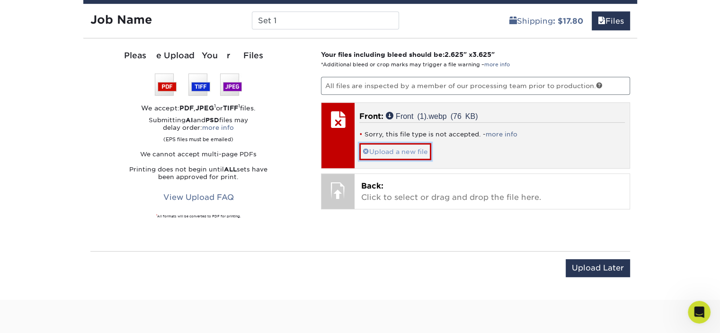
click at [405, 155] on link "Upload a new file" at bounding box center [395, 151] width 72 height 17
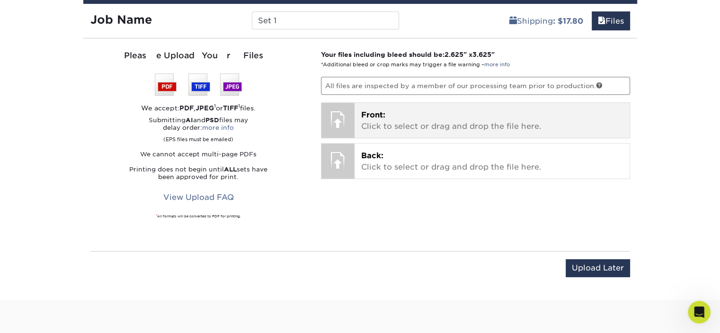
click at [388, 135] on div "Front: Click to select or drag and drop the file here. Choose file Front (1).we…" at bounding box center [491, 120] width 275 height 35
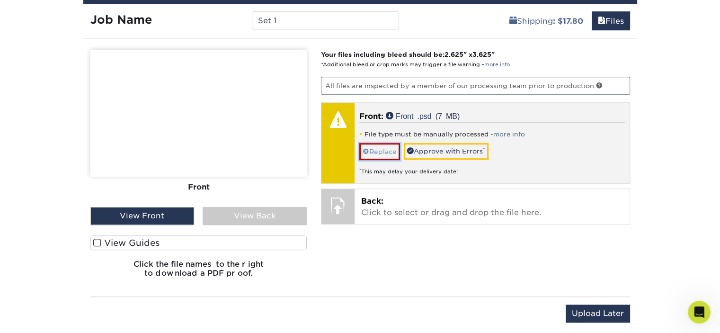
click at [382, 146] on link "Replace" at bounding box center [379, 151] width 41 height 17
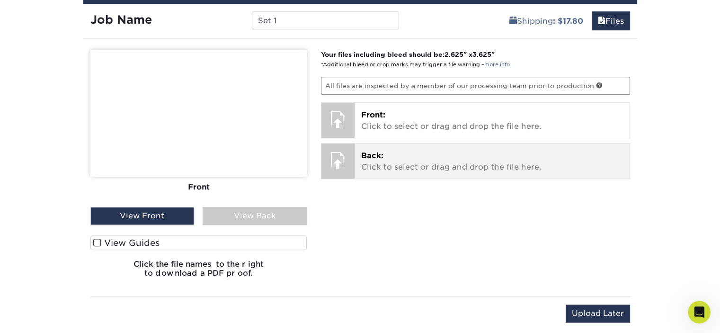
click at [412, 162] on p "Back: Click to select or drag and drop the file here." at bounding box center [492, 161] width 262 height 23
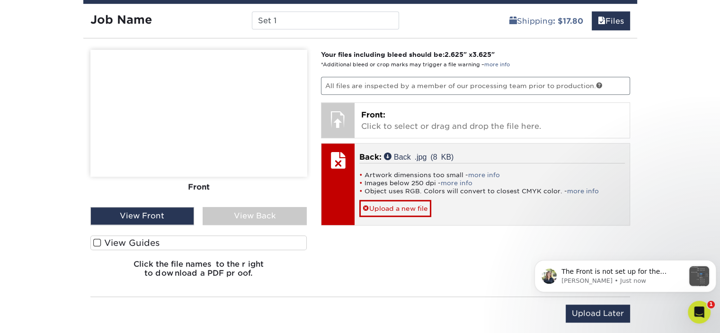
scroll to position [0, 0]
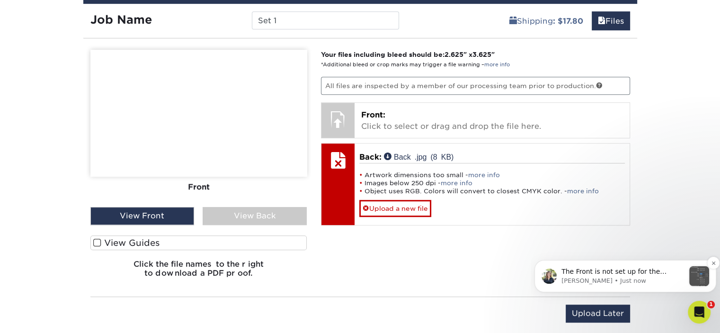
click at [661, 281] on p "Irene • Just now" at bounding box center [622, 280] width 123 height 9
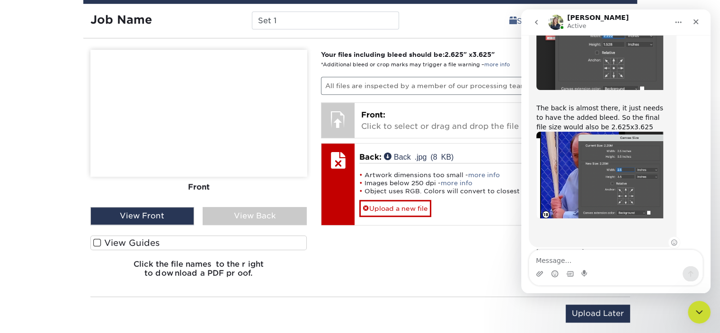
scroll to position [1831, 0]
type textarea "im confused"
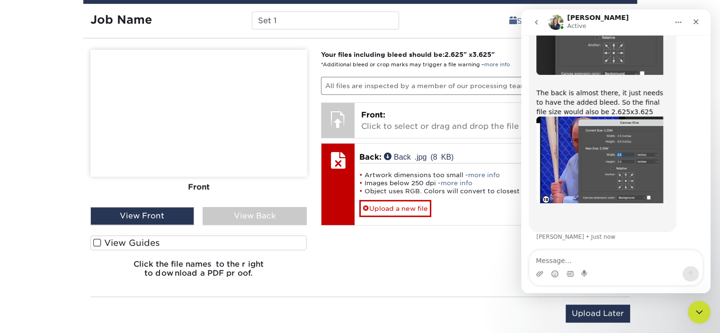
scroll to position [1844, 0]
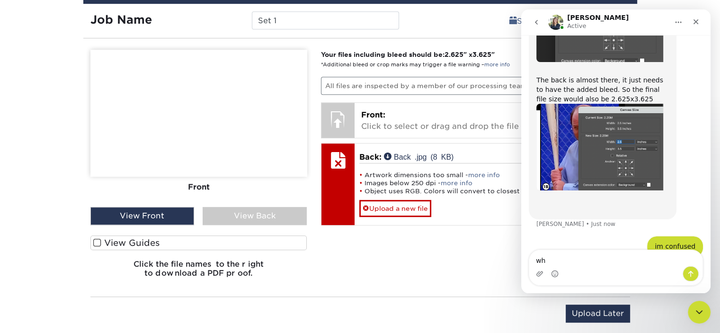
type textarea "w"
type textarea "im not the graphic designer"
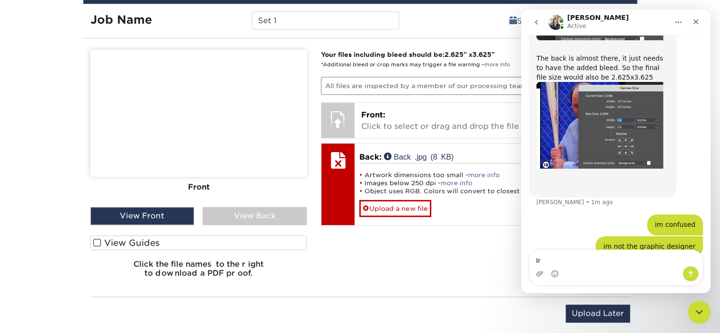
type textarea "I"
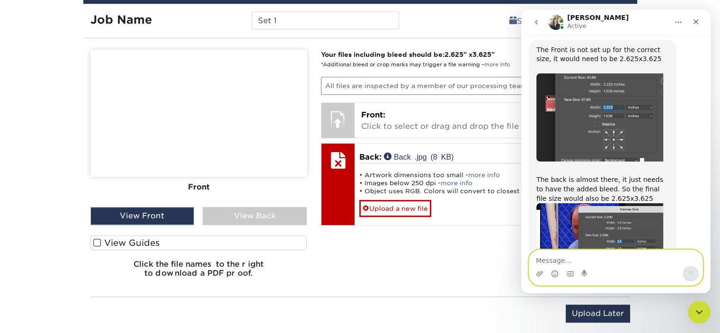
scroll to position [1745, 0]
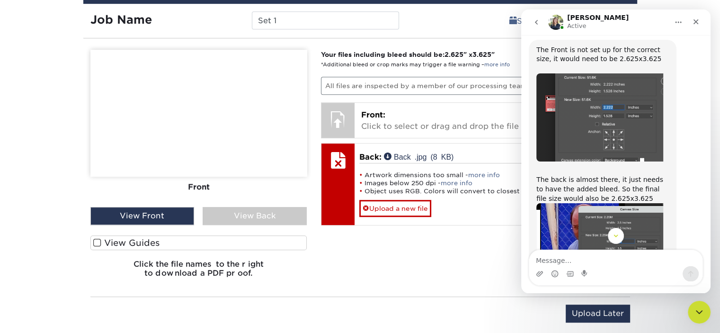
click at [539, 21] on icon "go back" at bounding box center [536, 22] width 8 height 8
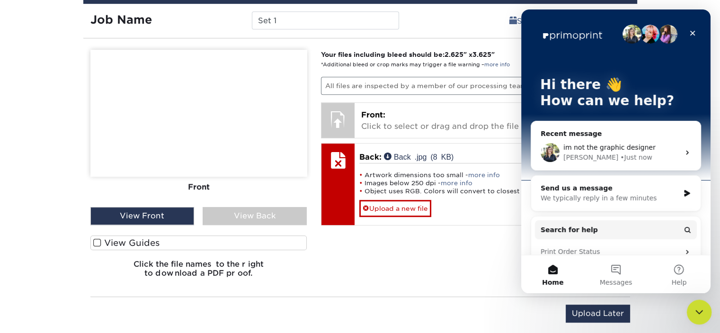
click at [695, 309] on icon "Close Intercom Messenger" at bounding box center [697, 310] width 11 height 11
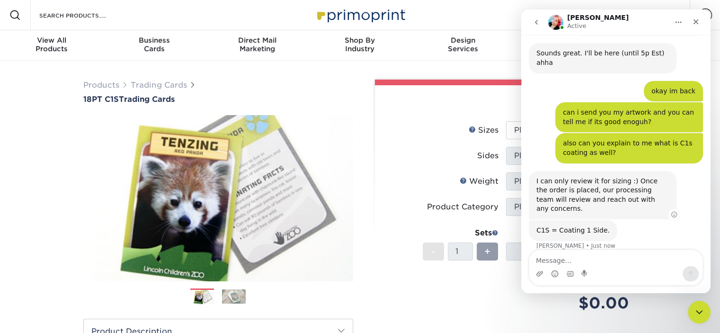
scroll to position [1118, 0]
click at [619, 259] on textarea "Message…" at bounding box center [615, 258] width 173 height 16
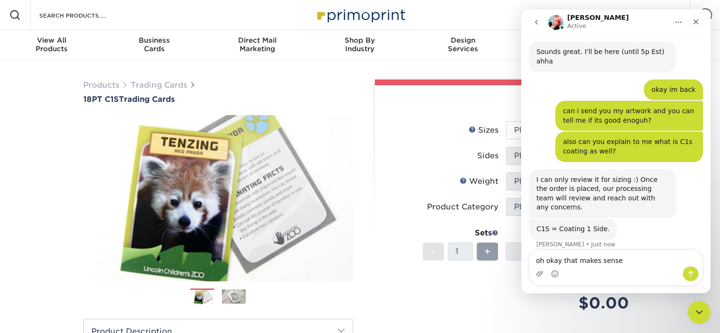
type textarea "oh okay that makes sense"
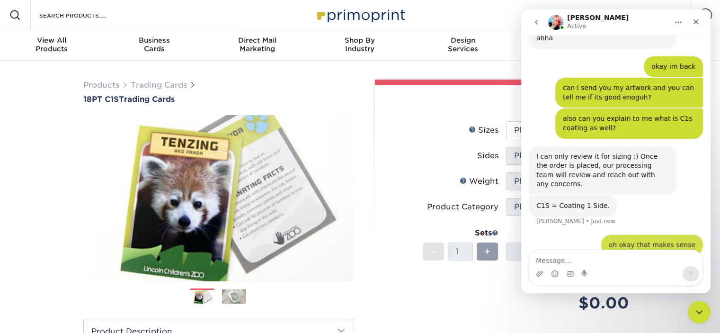
scroll to position [1146, 0]
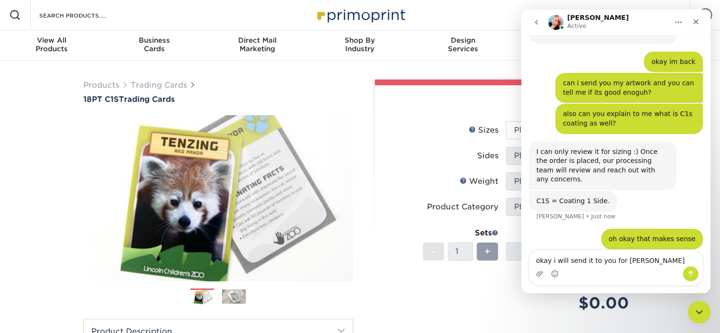
type textarea "okay i will send it to you for sizing"
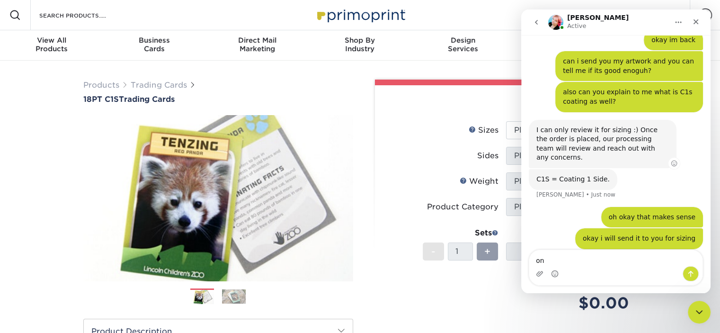
type textarea "o"
type textarea "do i send it here on the chat/"
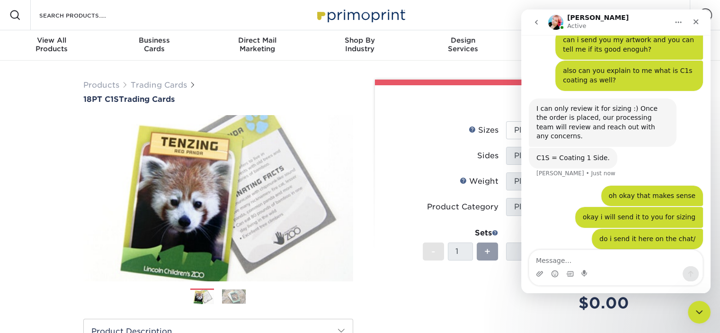
click at [534, 22] on icon "go back" at bounding box center [536, 22] width 8 height 8
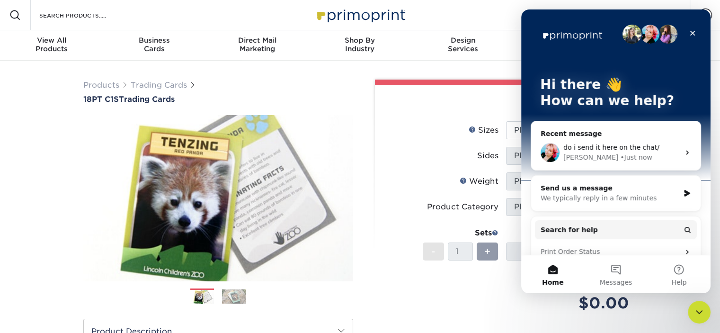
scroll to position [0, 0]
click at [691, 30] on icon "Close" at bounding box center [692, 33] width 8 height 8
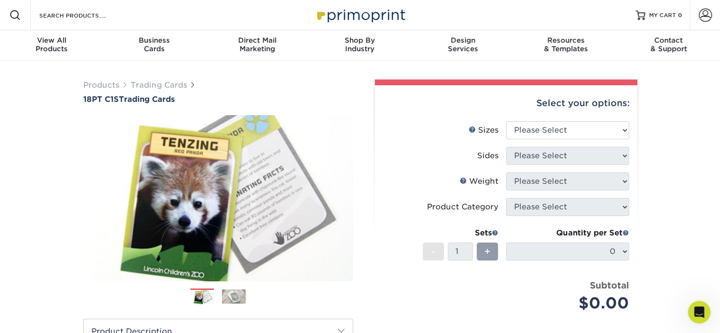
click at [557, 115] on div "Select your options:" at bounding box center [505, 103] width 247 height 36
click at [563, 129] on select "Please Select 2.5" x 3.5"" at bounding box center [567, 130] width 123 height 18
select select "2.50x3.50"
click at [506, 121] on select "Please Select 2.5" x 3.5"" at bounding box center [567, 130] width 123 height 18
click at [548, 158] on select "Please Select Print Both Sides Print Front Only" at bounding box center [567, 156] width 123 height 18
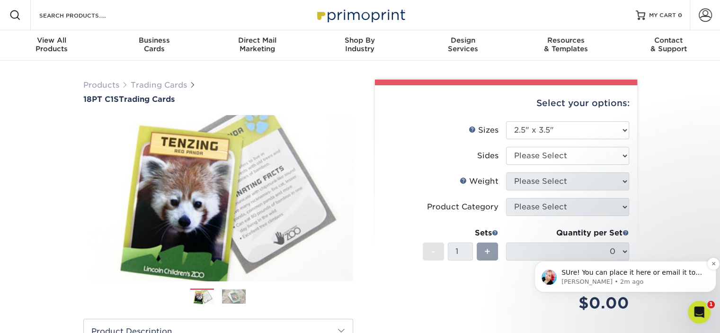
click at [658, 277] on p "[PERSON_NAME] • 2m ago" at bounding box center [632, 281] width 143 height 9
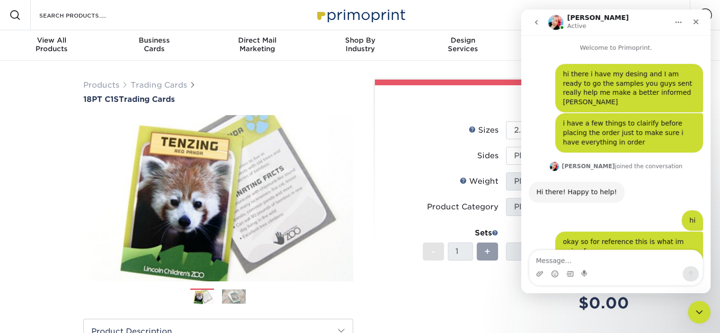
scroll to position [1, 0]
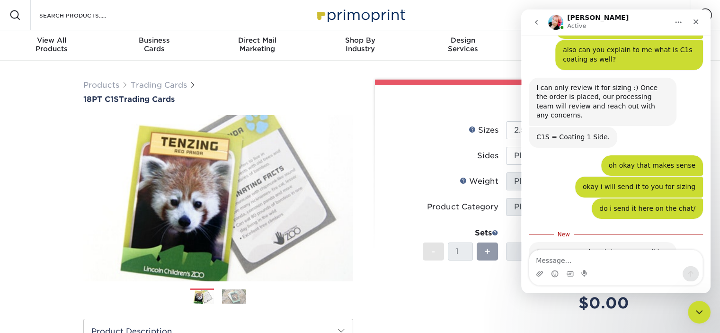
click at [583, 262] on textarea "Message…" at bounding box center [615, 258] width 173 height 16
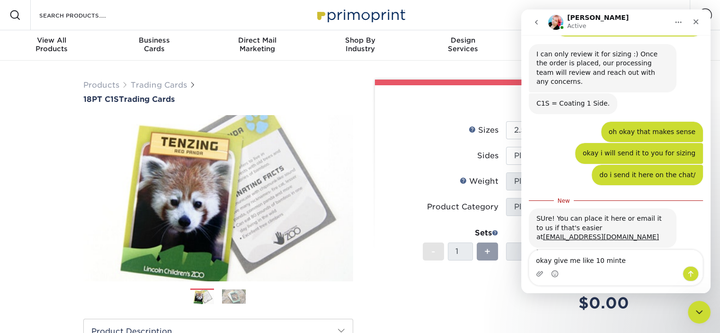
type textarea "okay give me like 10 mintes"
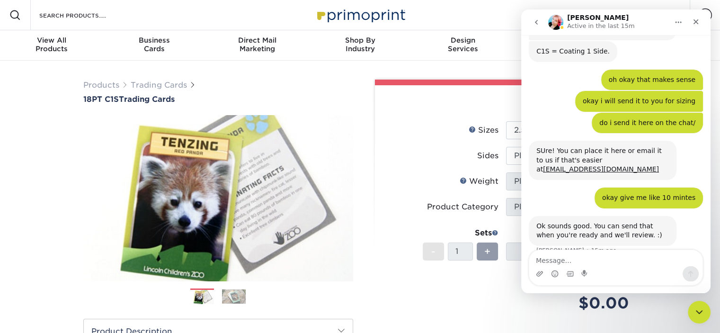
scroll to position [1292, 0]
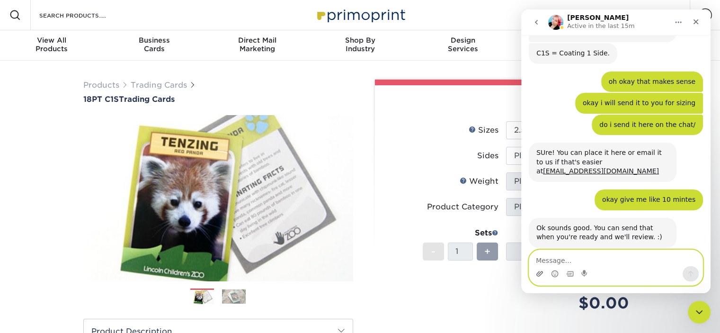
click at [540, 271] on icon "Upload attachment" at bounding box center [539, 273] width 7 height 5
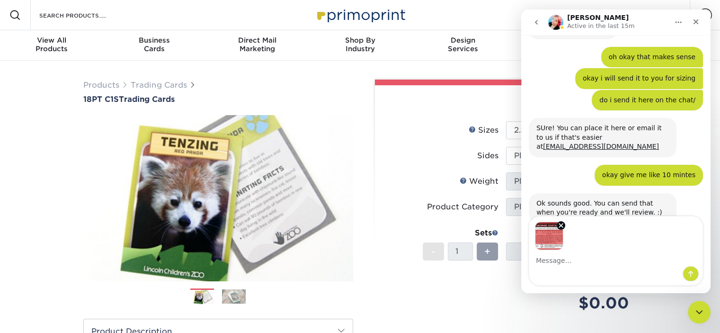
scroll to position [1326, 0]
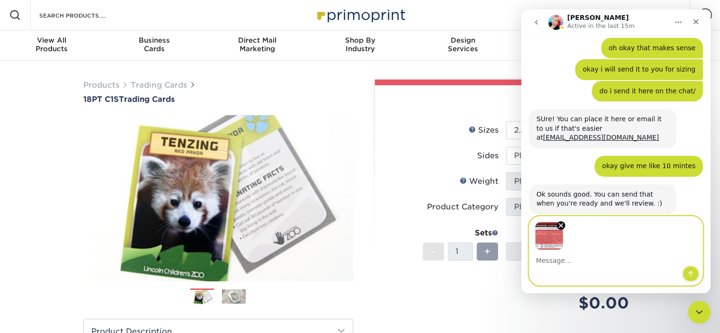
click at [690, 274] on icon "Send a message…" at bounding box center [690, 274] width 5 height 6
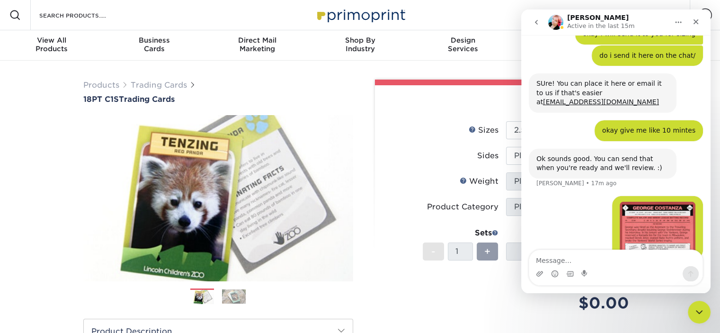
scroll to position [1363, 0]
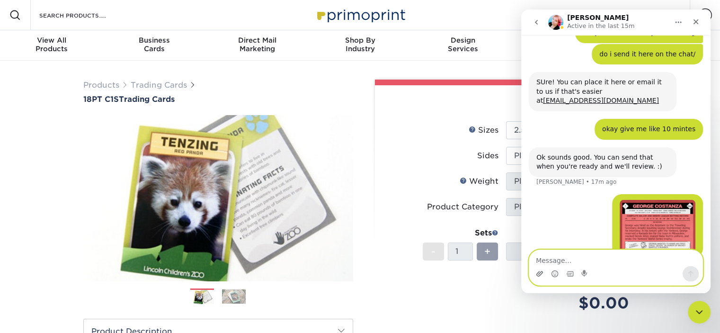
click at [539, 273] on icon "Upload attachment" at bounding box center [539, 273] width 7 height 5
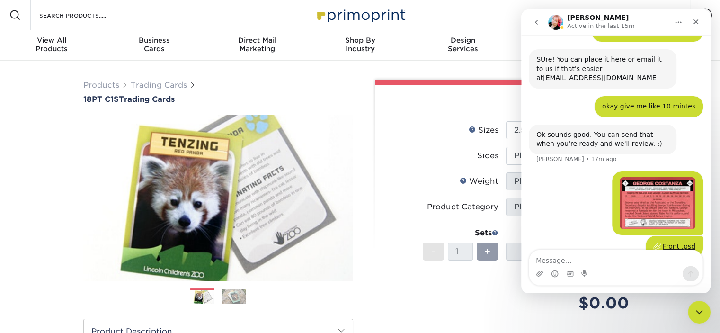
click at [676, 241] on div "Front .psd" at bounding box center [678, 246] width 33 height 10
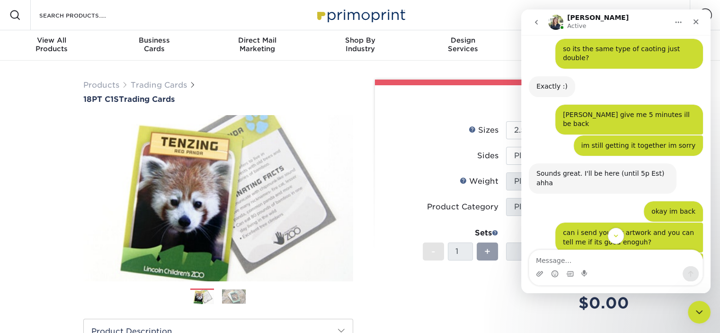
scroll to position [1436, 0]
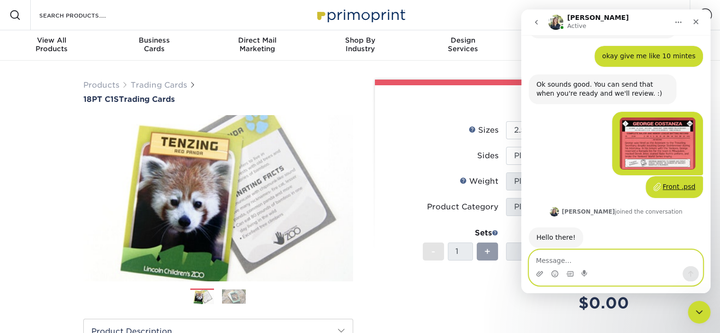
click at [581, 263] on textarea "Message…" at bounding box center [615, 258] width 173 height 16
type textarea "what happened to [PERSON_NAME]?"
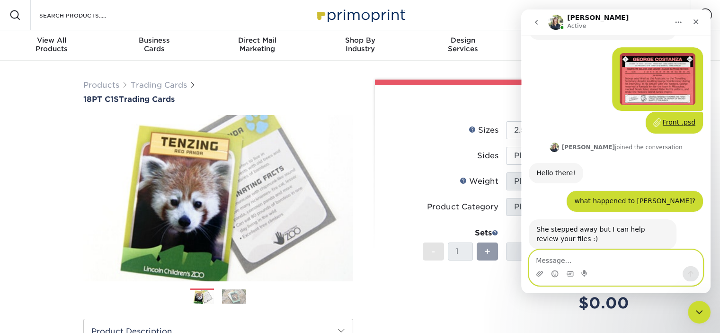
scroll to position [1501, 0]
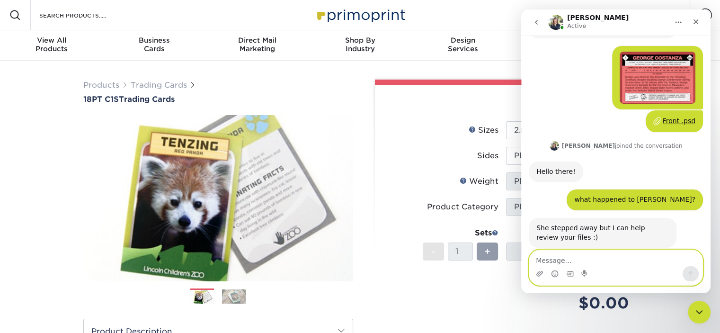
click at [591, 264] on textarea "Message…" at bounding box center [615, 258] width 173 height 16
type textarea "okay"
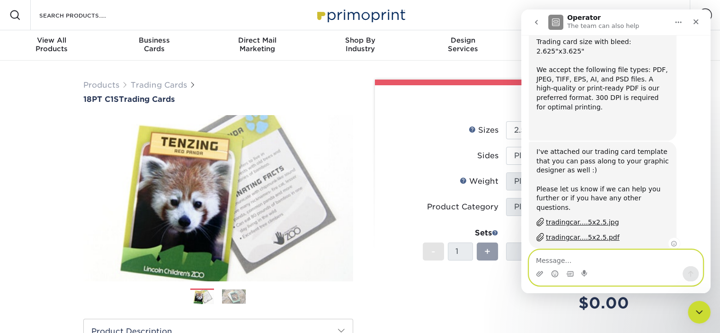
scroll to position [2134, 0]
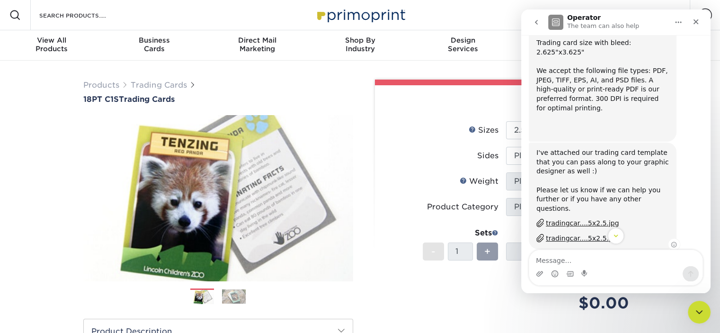
click at [569, 218] on div "tradingcar....5x2.5.jpg" at bounding box center [581, 223] width 73 height 10
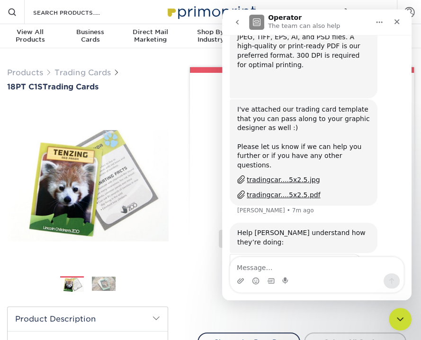
scroll to position [2176, 0]
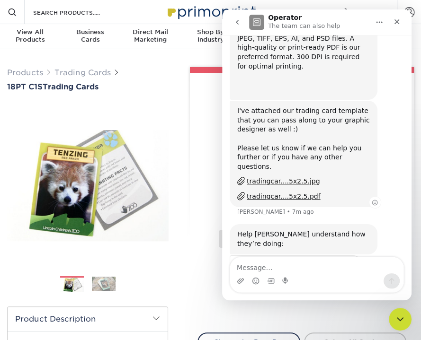
click at [287, 176] on div "tradingcar....5x2.5.jpg" at bounding box center [282, 181] width 73 height 10
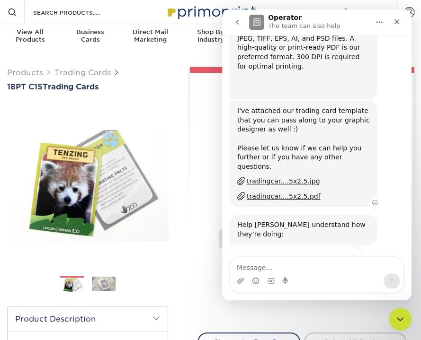
scroll to position [2167, 0]
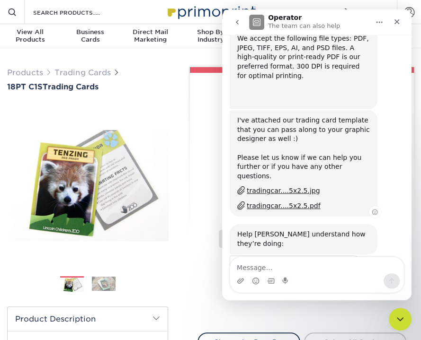
click at [266, 186] on div "tradingcar....5x2.5.jpg" at bounding box center [282, 191] width 73 height 10
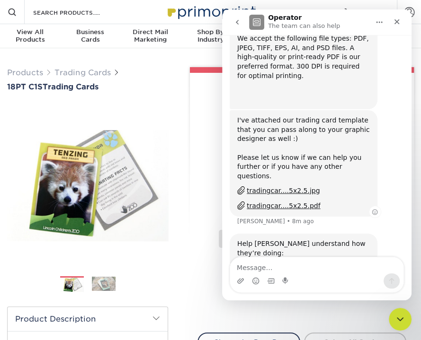
scroll to position [2176, 0]
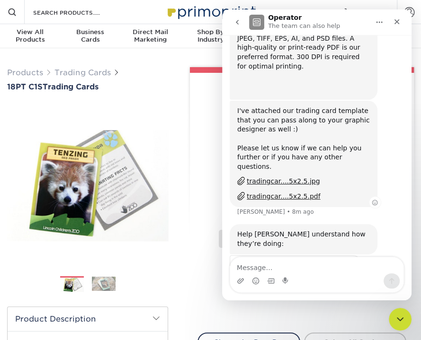
click at [292, 192] on div "tradingcar....5x2.5.pdf" at bounding box center [283, 197] width 74 height 10
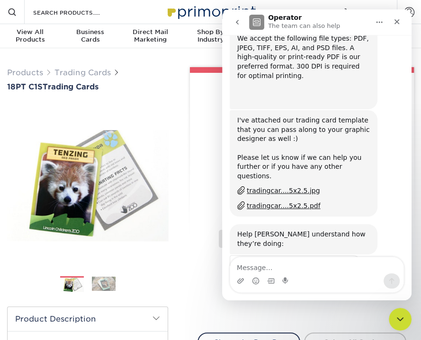
scroll to position [2167, 0]
